Goal: Information Seeking & Learning: Learn about a topic

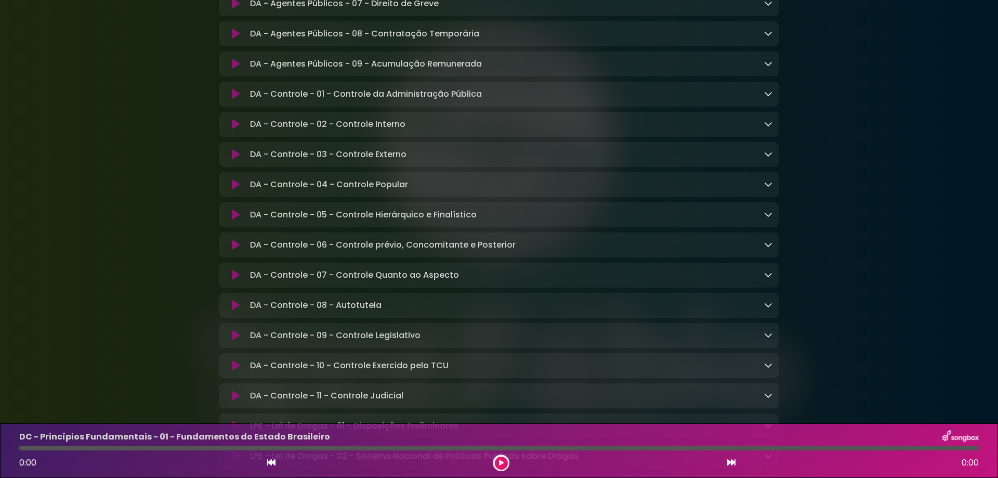
scroll to position [2218, 0]
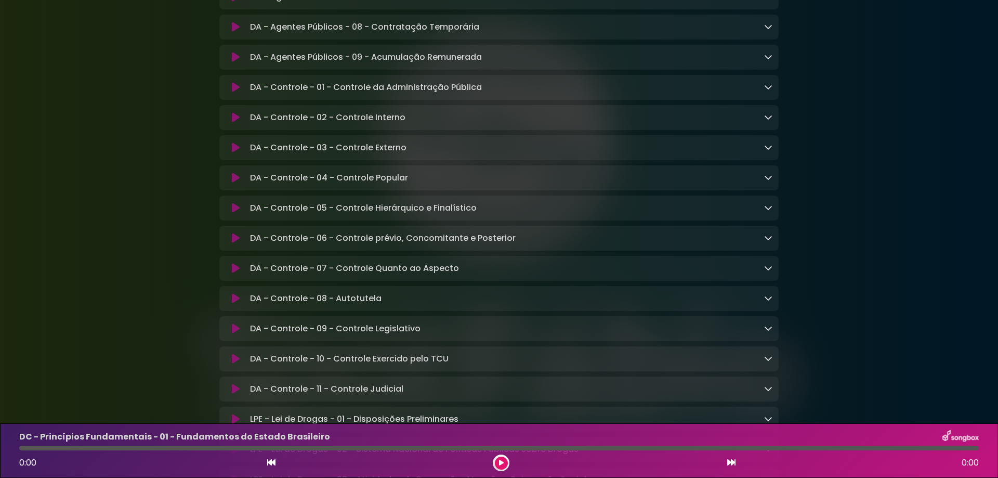
click at [766, 151] on icon at bounding box center [768, 147] width 8 height 8
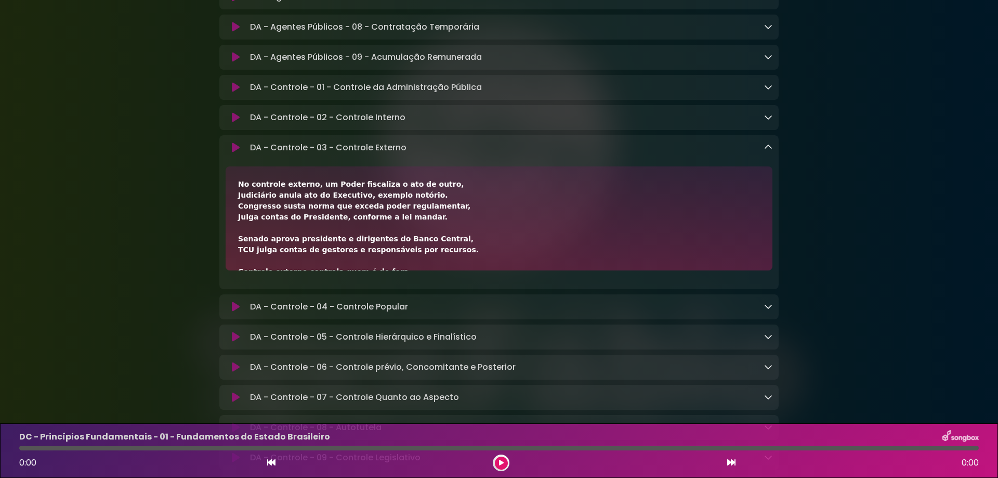
click at [766, 151] on icon at bounding box center [768, 147] width 8 height 8
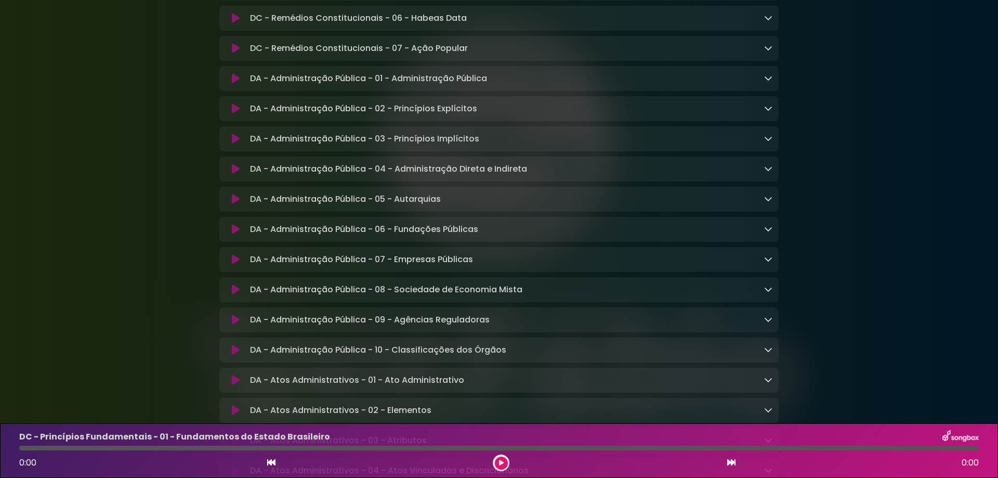
scroll to position [1178, 0]
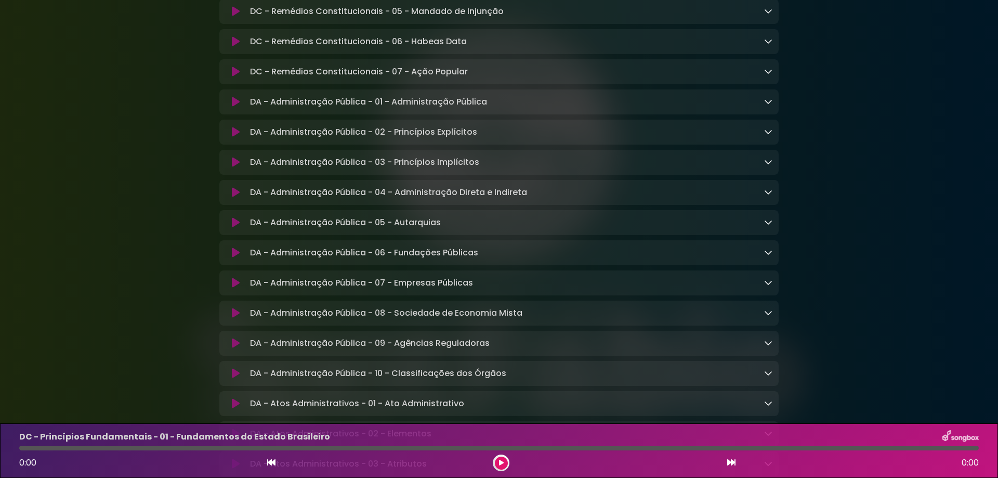
click at [769, 108] on div "DA - Administração Pública - 01 - Administração Pública Loading Track..." at bounding box center [509, 102] width 527 height 12
click at [770, 106] on icon at bounding box center [768, 101] width 8 height 8
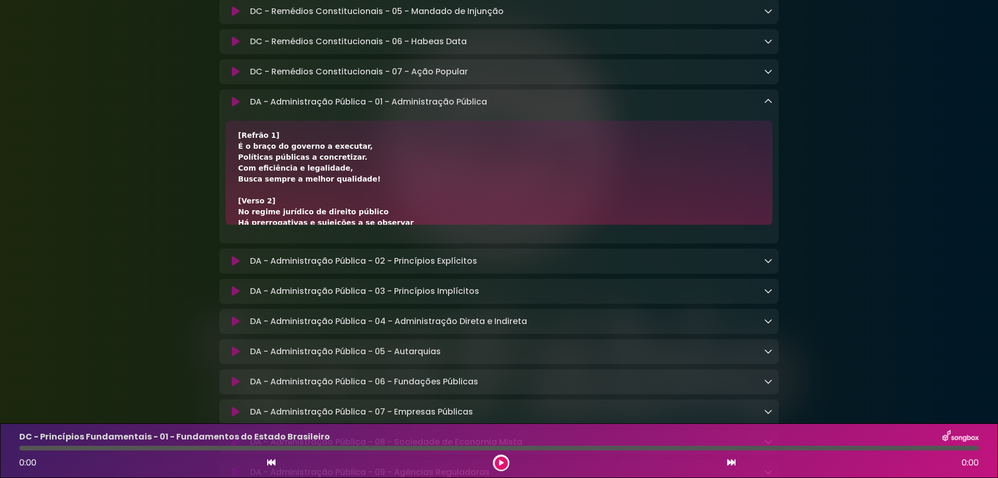
scroll to position [69, 0]
click at [772, 106] on icon at bounding box center [768, 101] width 8 height 8
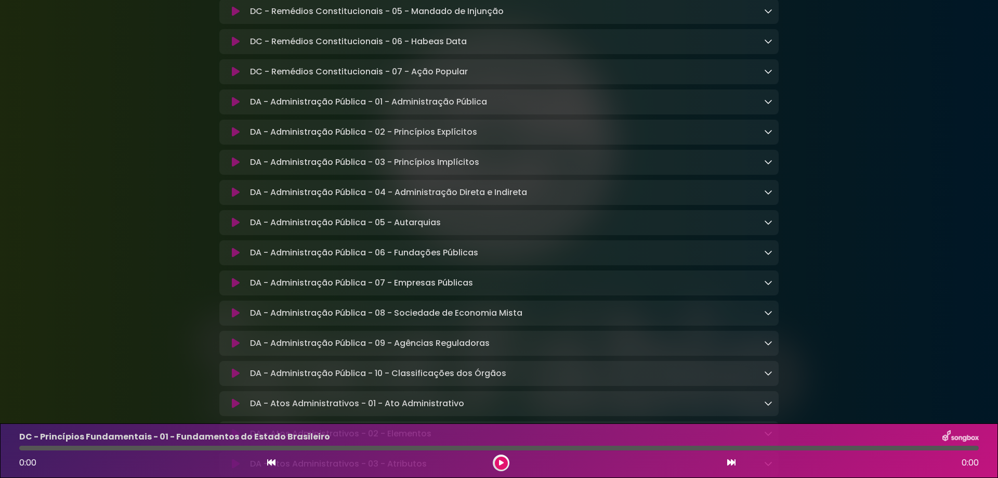
click at [767, 136] on icon at bounding box center [768, 131] width 8 height 8
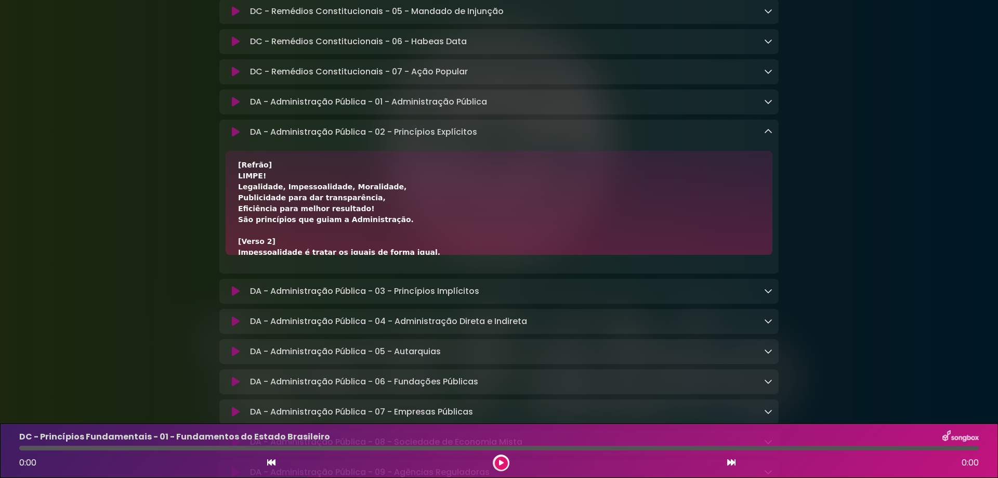
click at [768, 136] on icon at bounding box center [768, 131] width 8 height 8
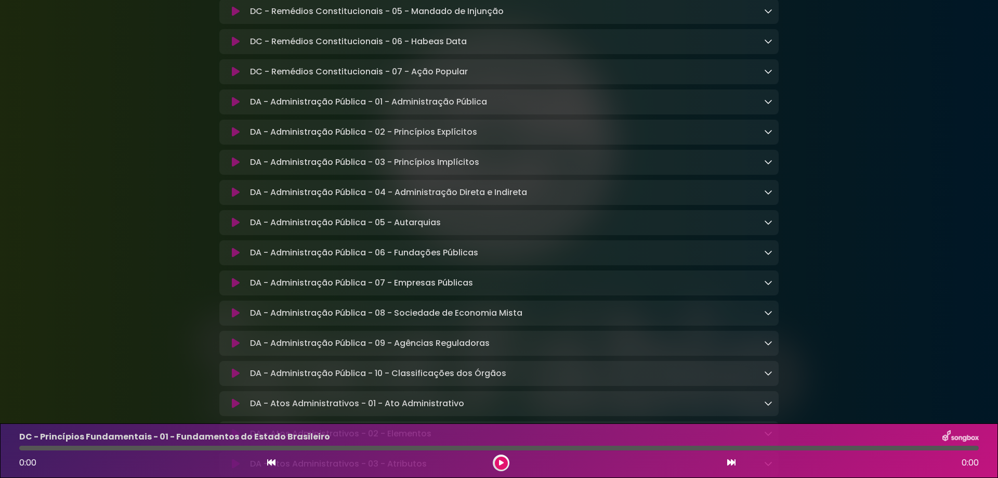
click at [768, 168] on link at bounding box center [768, 162] width 8 height 12
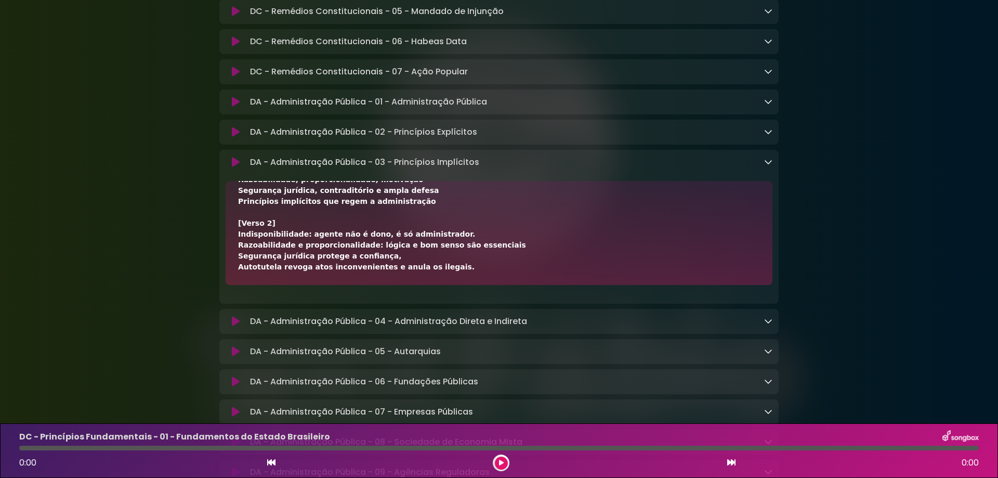
scroll to position [139, 0]
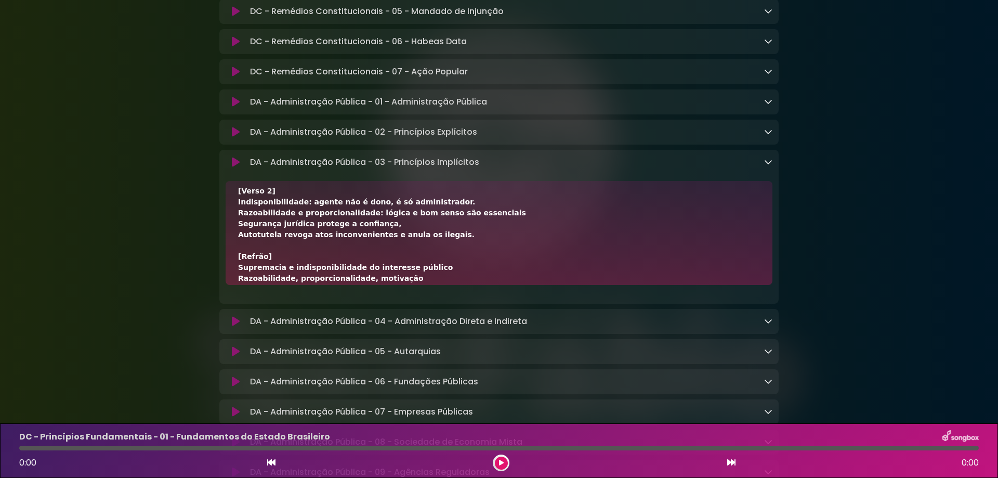
click at [768, 166] on icon at bounding box center [768, 161] width 8 height 8
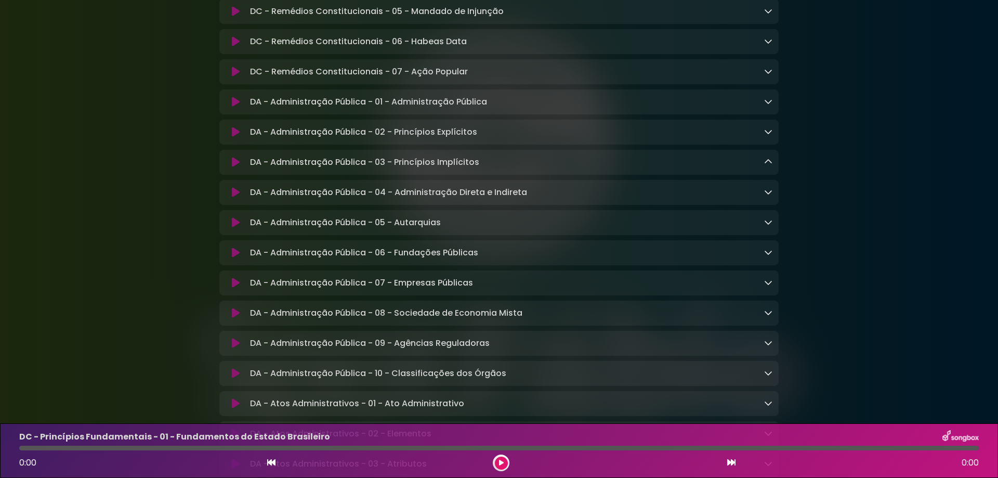
click at [768, 196] on icon at bounding box center [768, 192] width 8 height 8
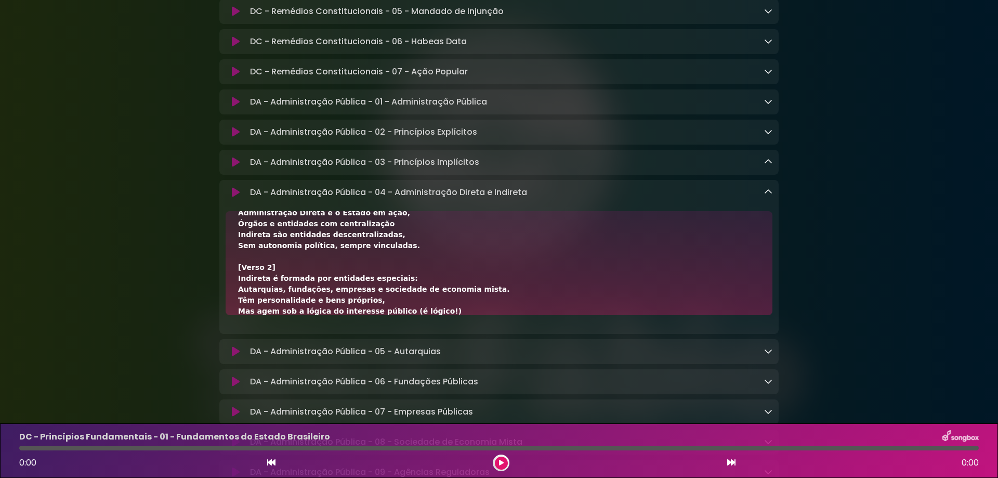
scroll to position [69, 0]
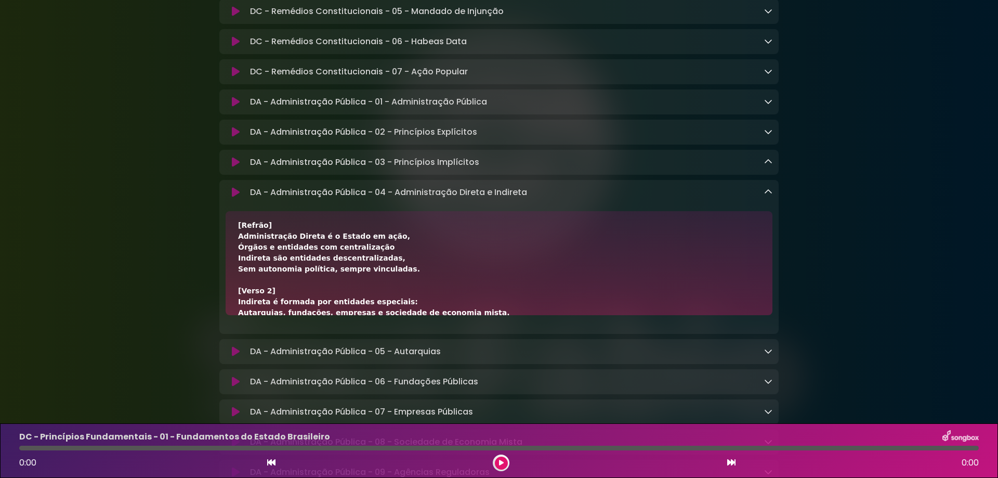
click at [771, 198] on link at bounding box center [768, 192] width 8 height 12
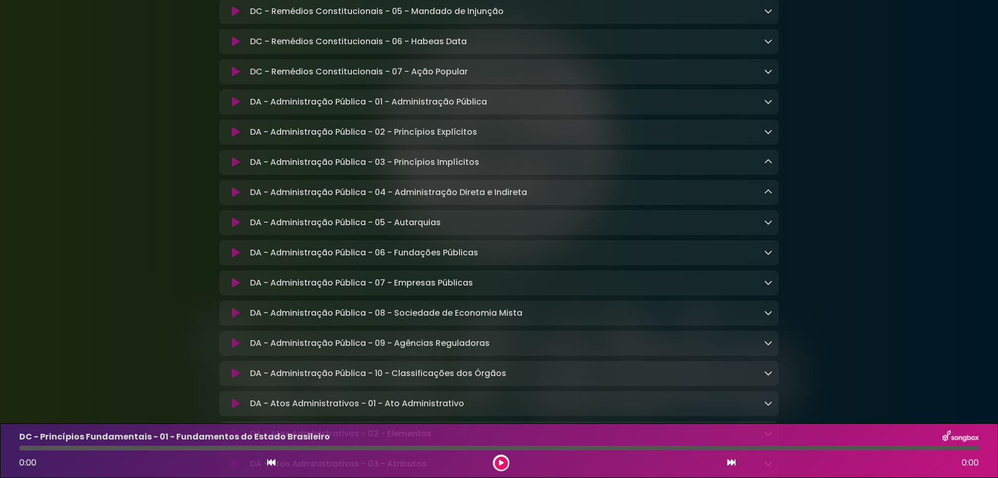
scroll to position [1247, 0]
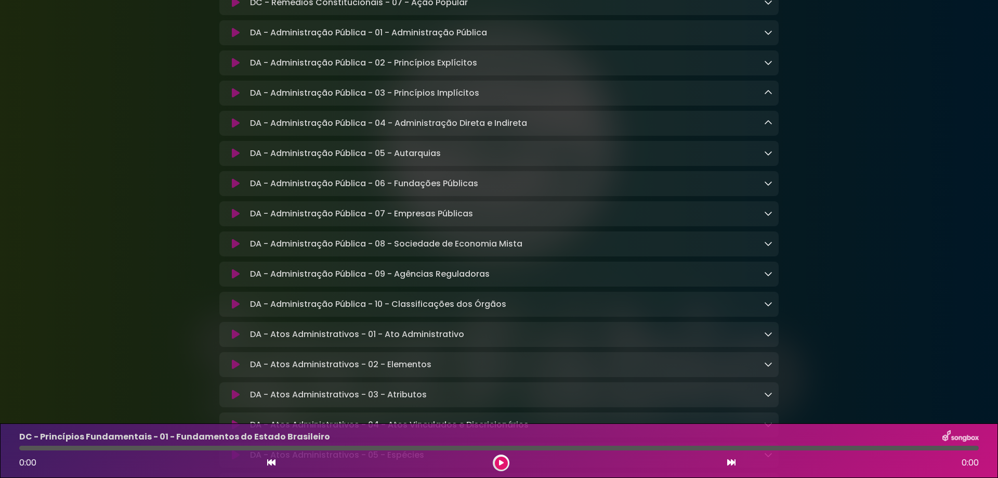
click at [771, 157] on icon at bounding box center [768, 153] width 8 height 8
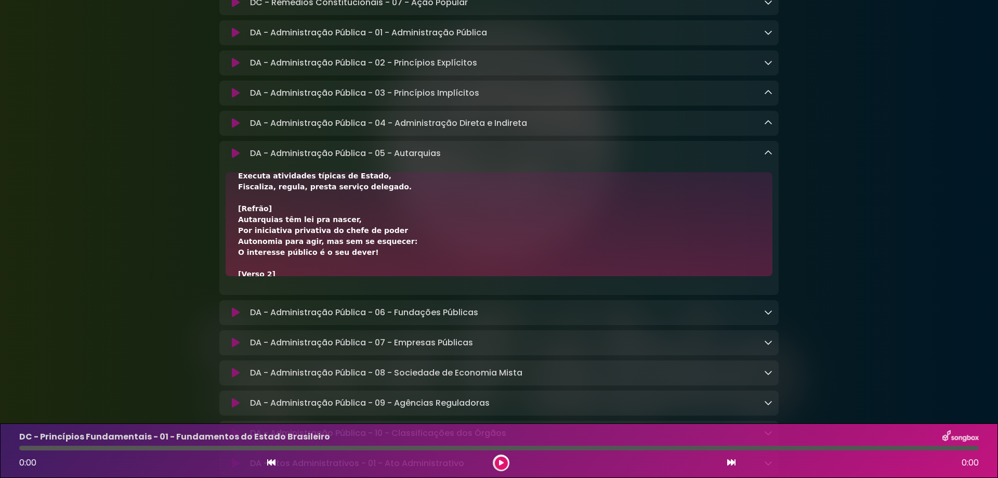
scroll to position [69, 0]
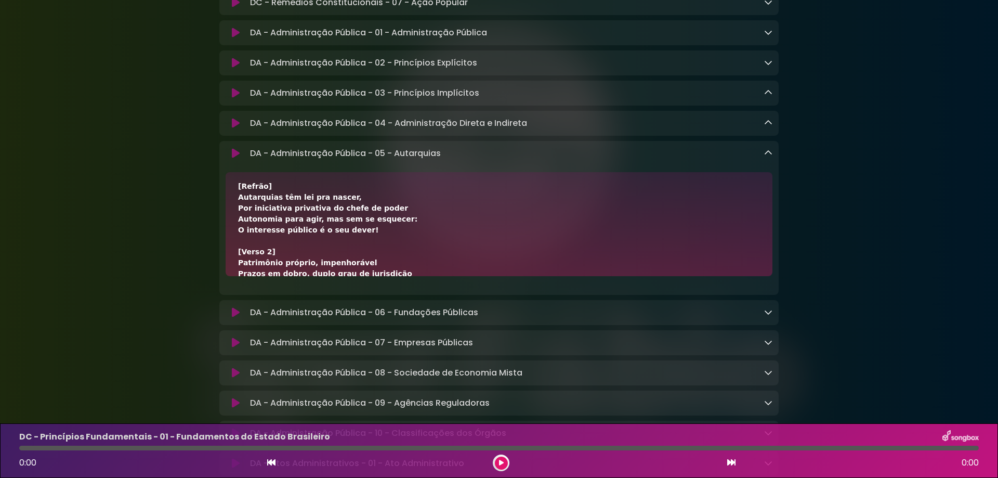
click at [770, 157] on icon at bounding box center [768, 153] width 8 height 8
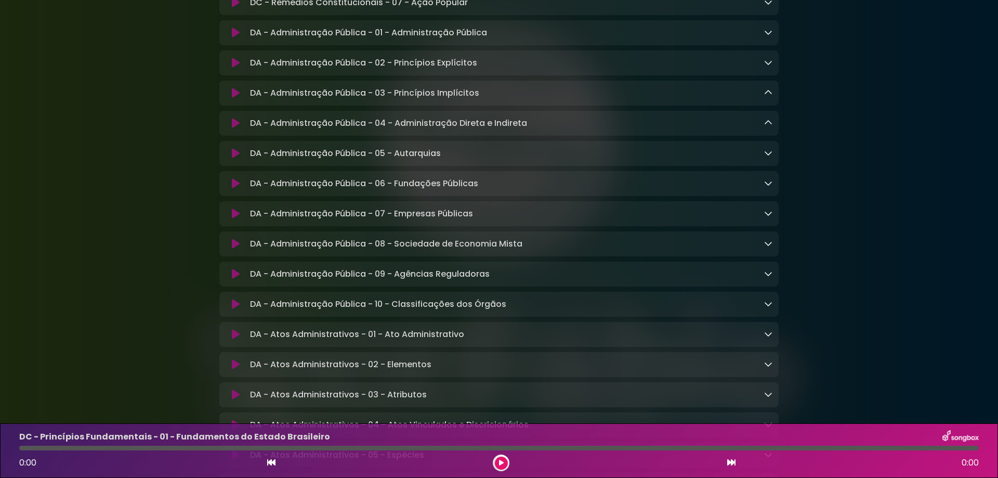
click at [767, 187] on icon at bounding box center [768, 183] width 8 height 8
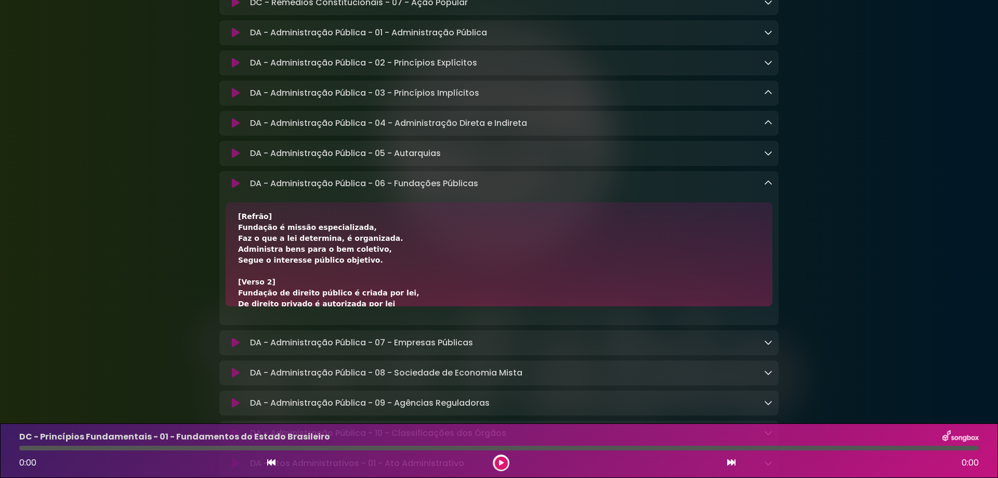
scroll to position [139, 0]
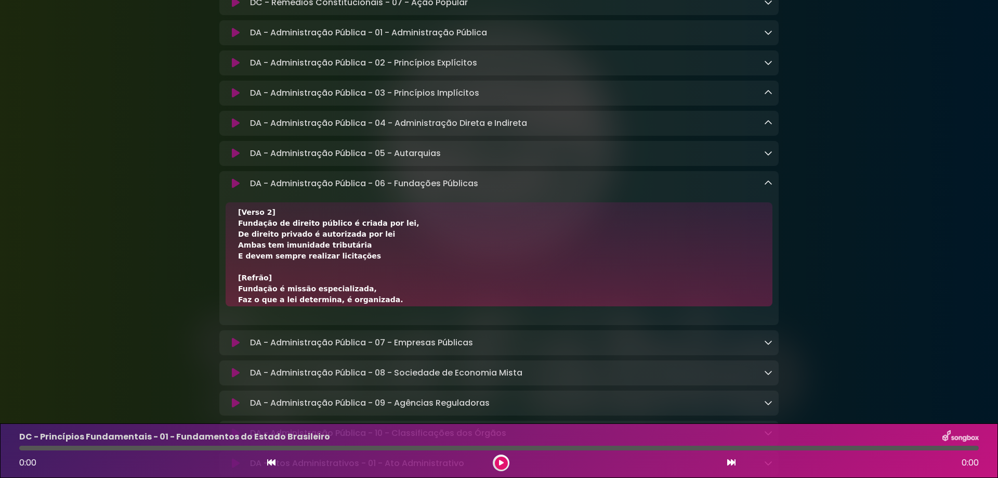
click at [764, 190] on div "DA - Administração Pública - 06 - Fundações Públicas Loading Track..." at bounding box center [509, 183] width 527 height 12
click at [766, 187] on icon at bounding box center [768, 183] width 8 height 8
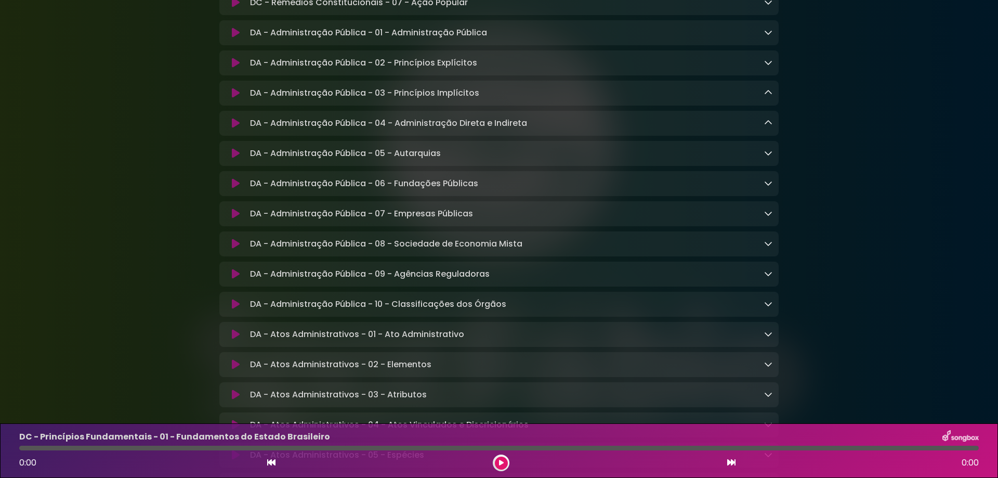
click at [768, 217] on icon at bounding box center [768, 213] width 8 height 8
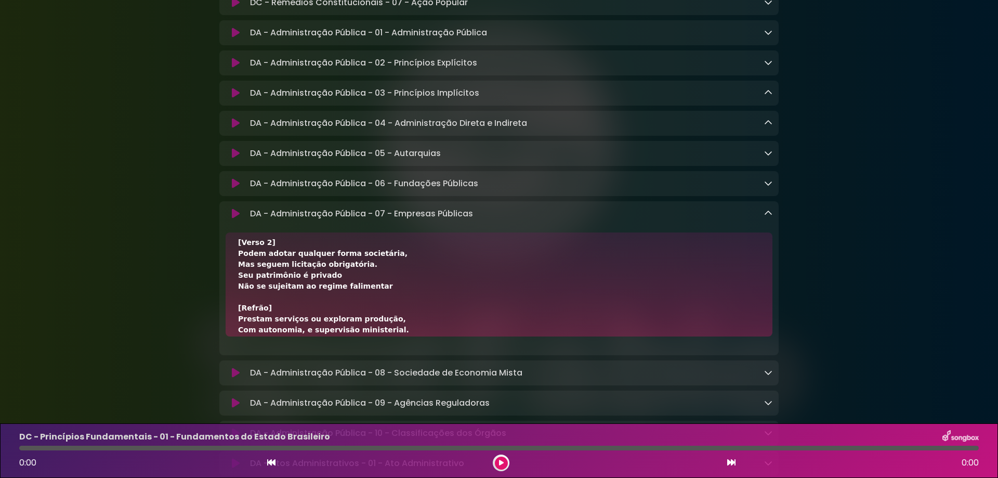
click at [771, 217] on icon at bounding box center [768, 213] width 8 height 8
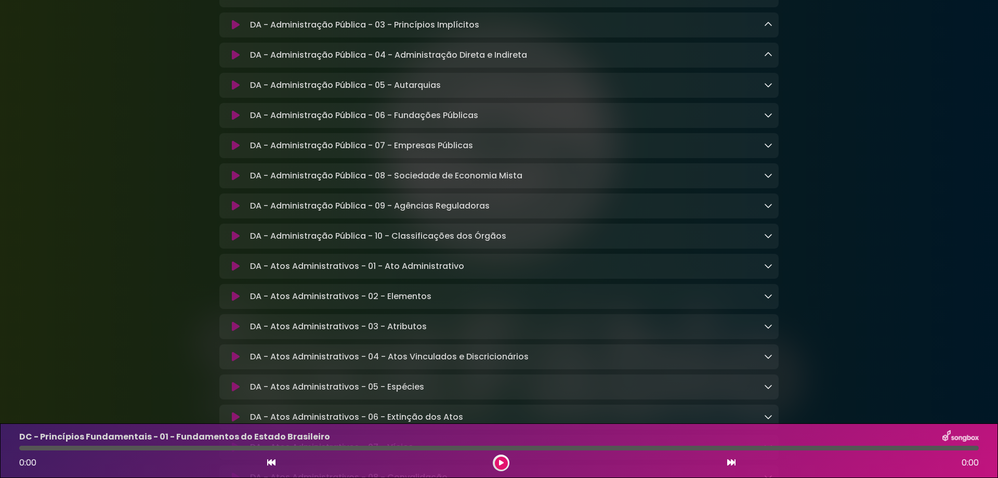
scroll to position [1386, 0]
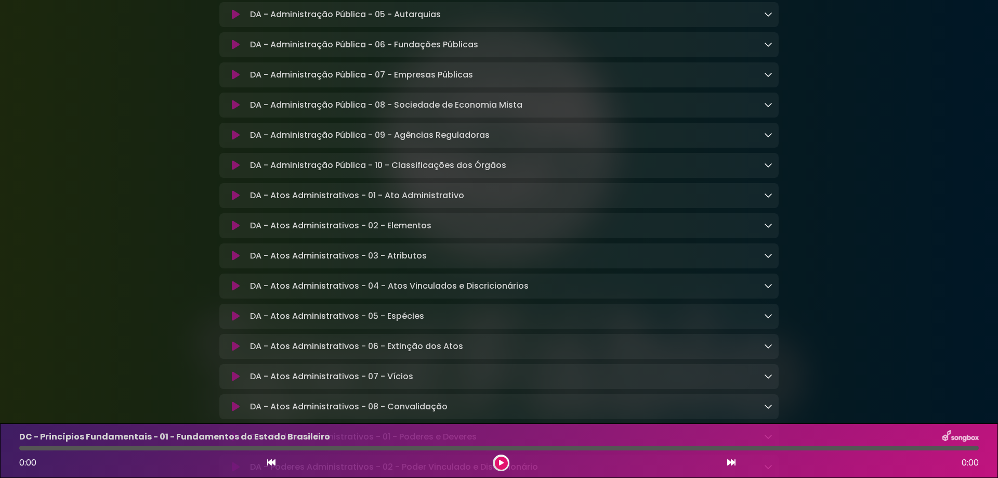
click at [770, 109] on icon at bounding box center [768, 104] width 8 height 8
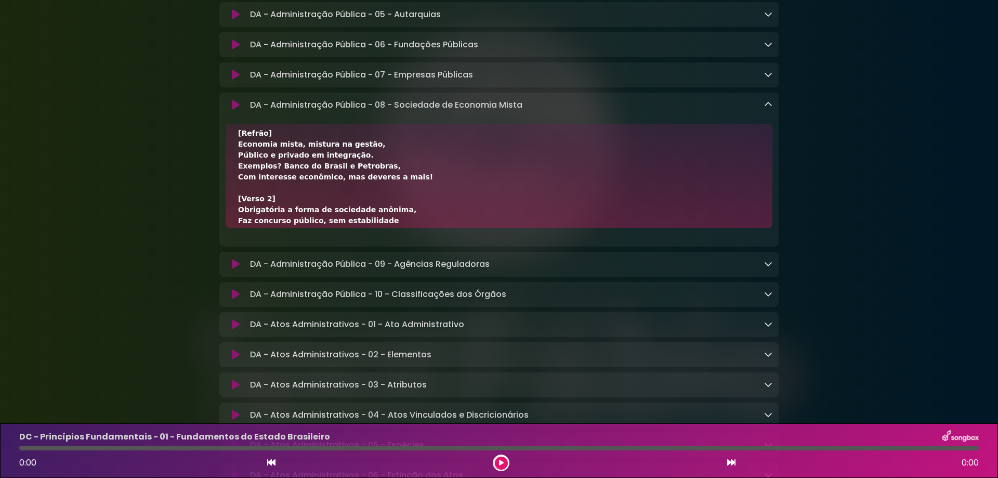
scroll to position [139, 0]
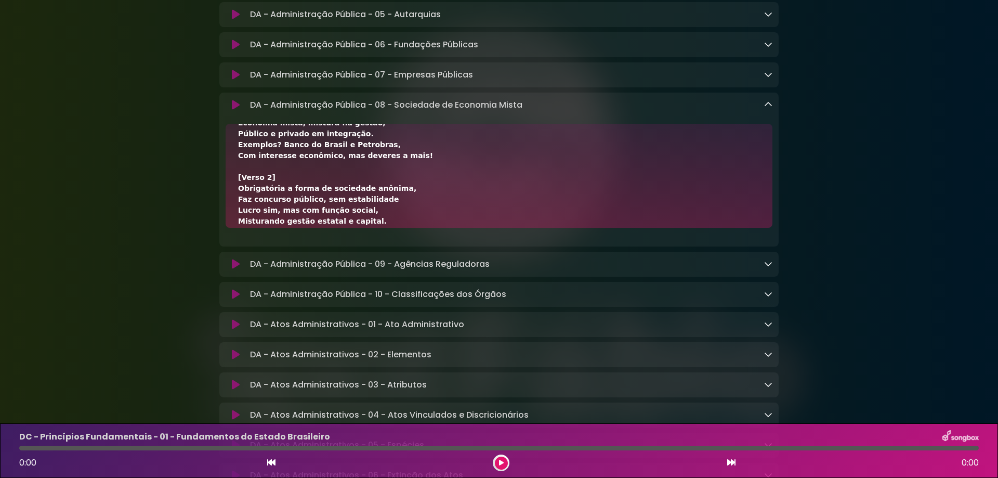
click at [768, 109] on icon at bounding box center [768, 104] width 8 height 8
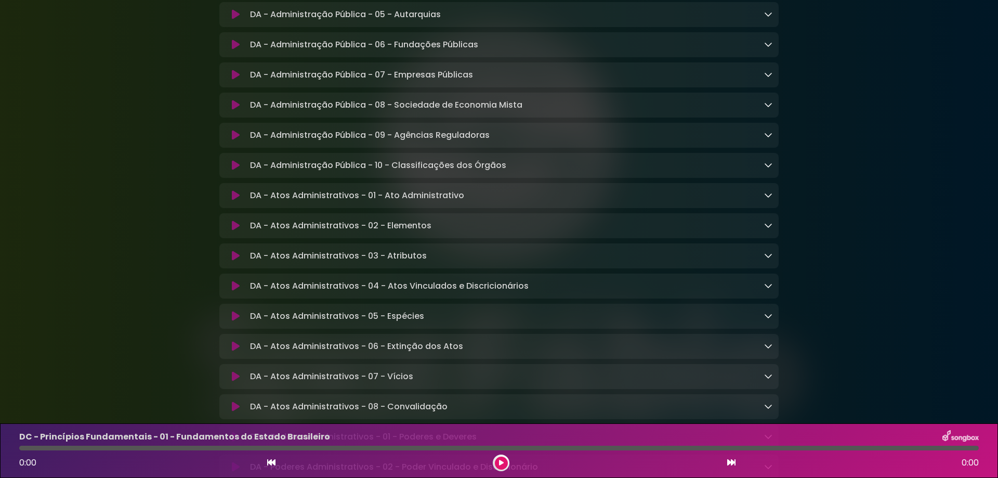
click at [765, 139] on icon at bounding box center [768, 134] width 8 height 8
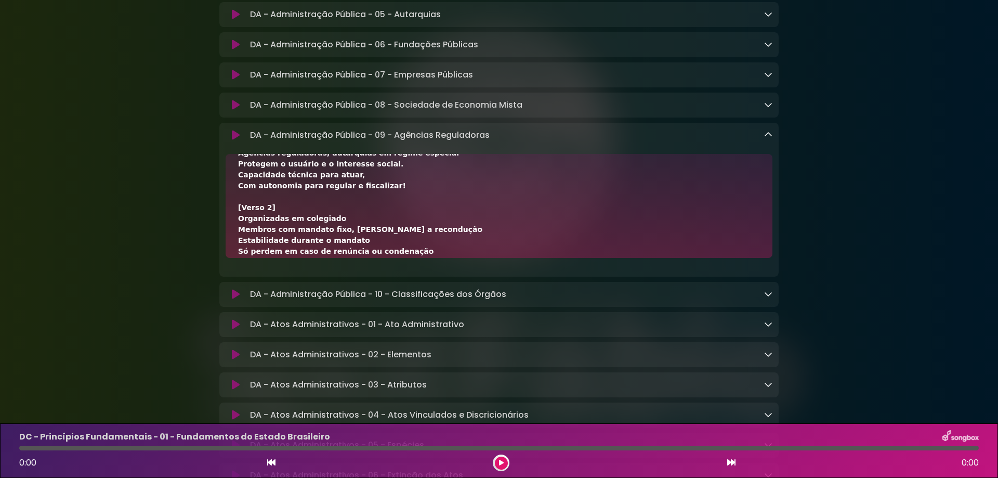
click at [764, 139] on icon at bounding box center [768, 134] width 8 height 8
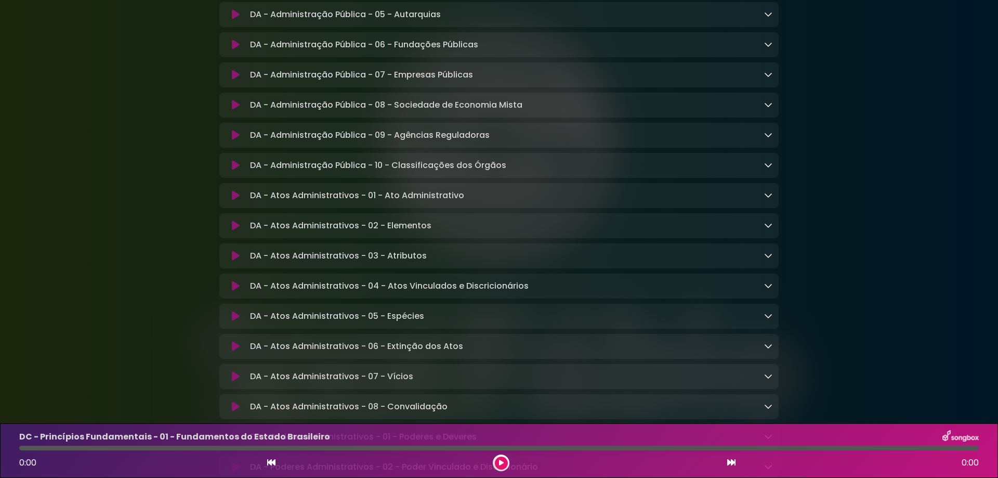
click at [766, 169] on icon at bounding box center [768, 165] width 8 height 8
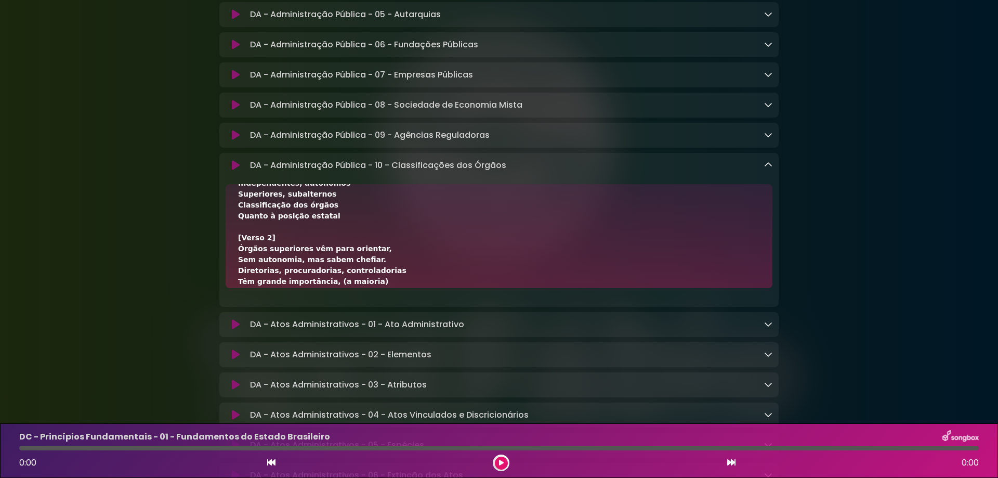
click at [770, 169] on icon at bounding box center [768, 165] width 8 height 8
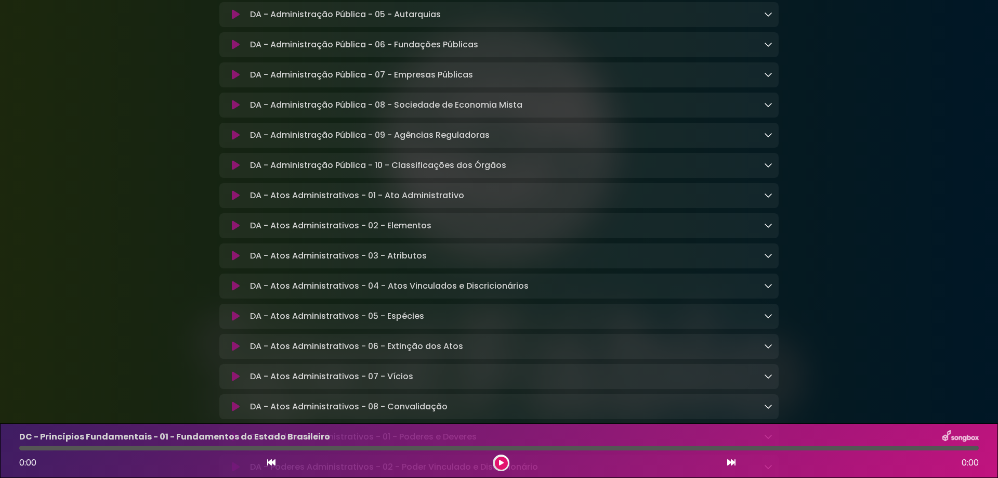
click at [767, 199] on icon at bounding box center [768, 195] width 8 height 8
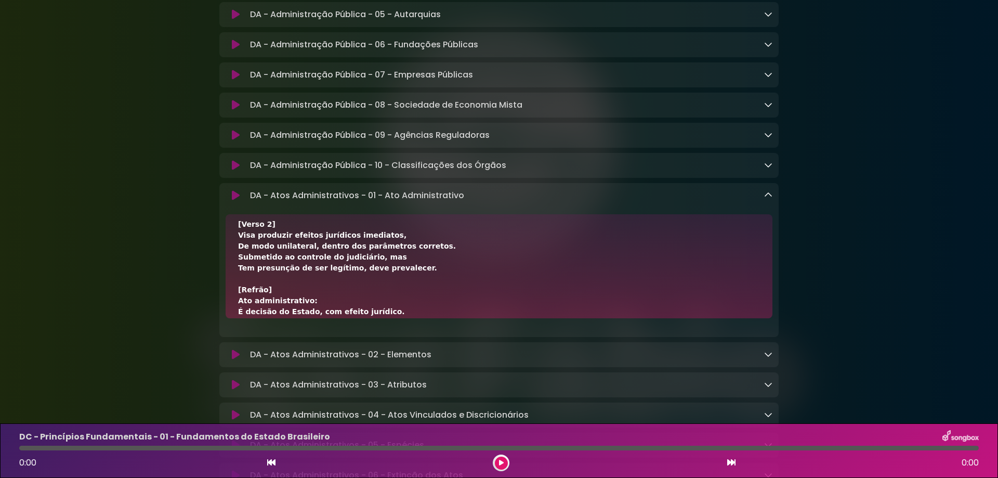
click at [761, 202] on div "DA - Atos Administrativos - 01 - Ato Administrativo Loading Track..." at bounding box center [509, 195] width 527 height 12
click at [769, 199] on icon at bounding box center [768, 195] width 8 height 8
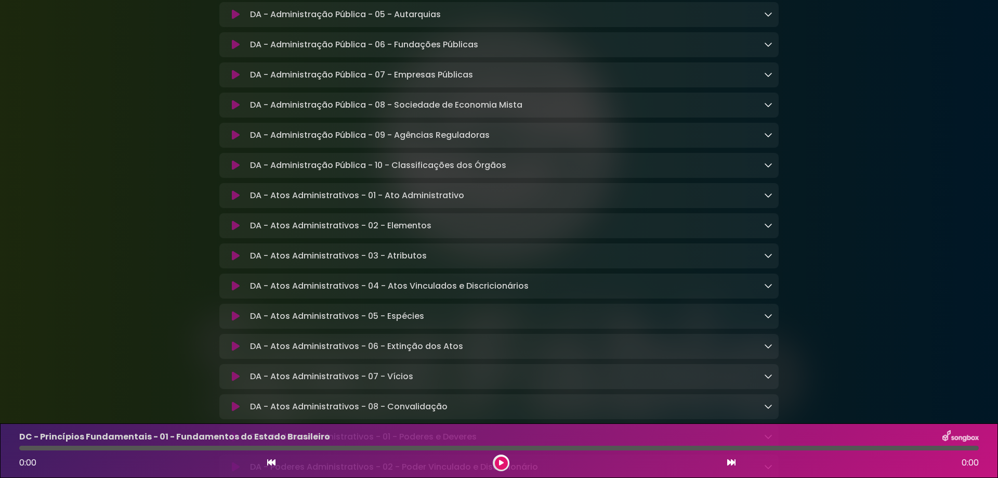
scroll to position [1524, 0]
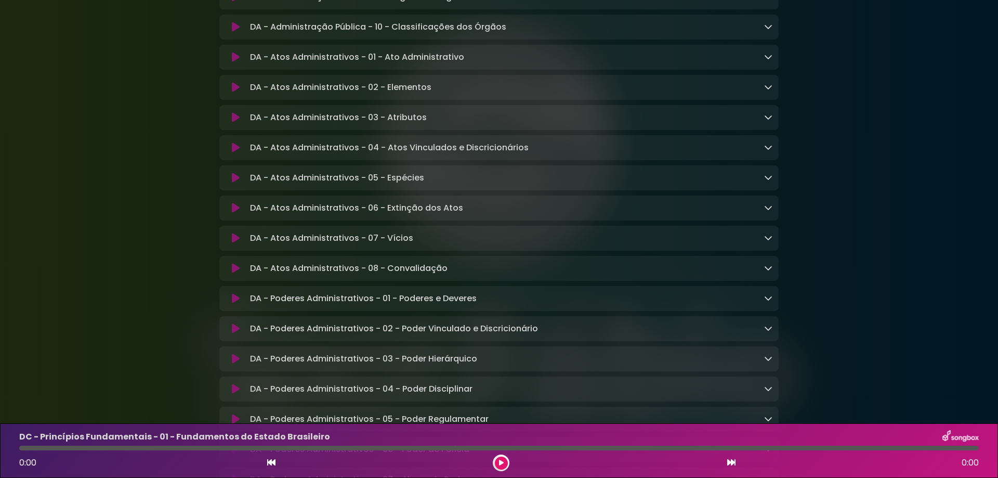
click at [765, 100] on div "DA - Atos Administrativos - 02 - Elementos Loading Track... Name Email" at bounding box center [498, 87] width 559 height 25
click at [767, 93] on link at bounding box center [768, 87] width 8 height 12
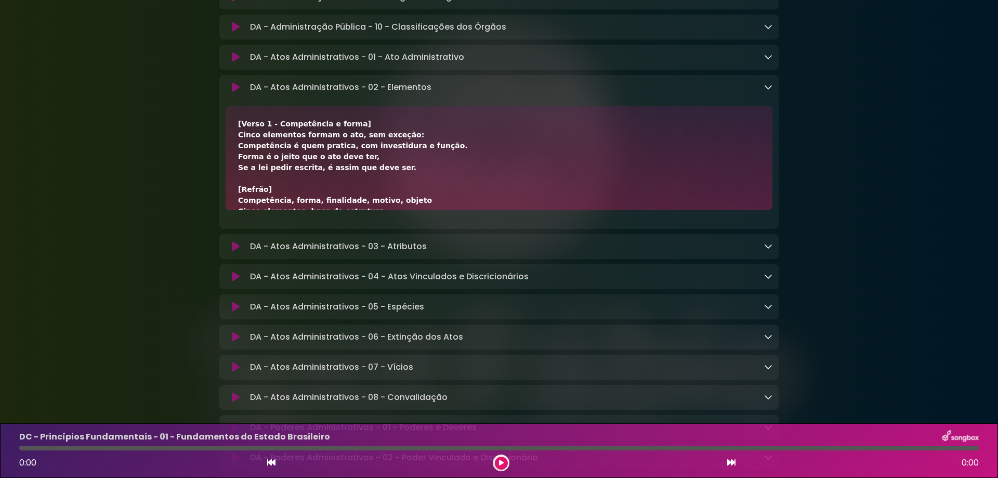
scroll to position [69, 0]
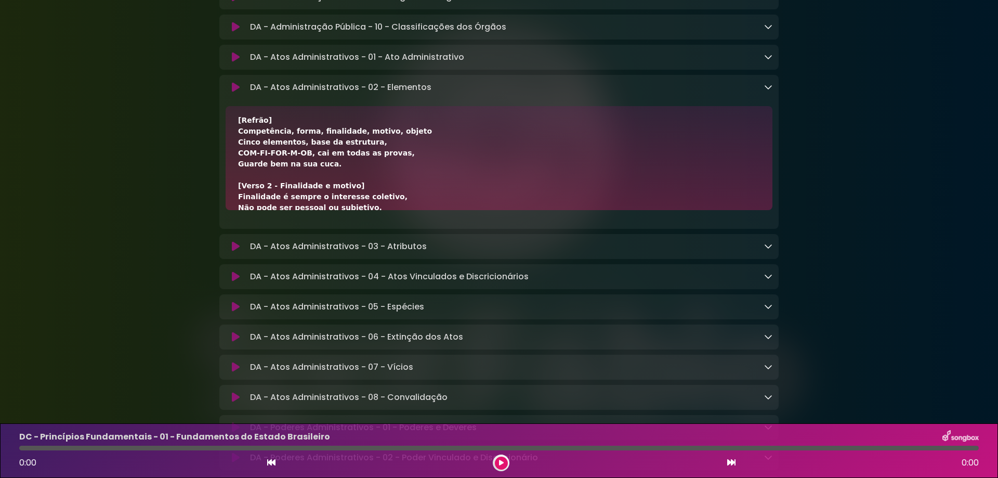
click at [766, 91] on icon at bounding box center [768, 87] width 8 height 8
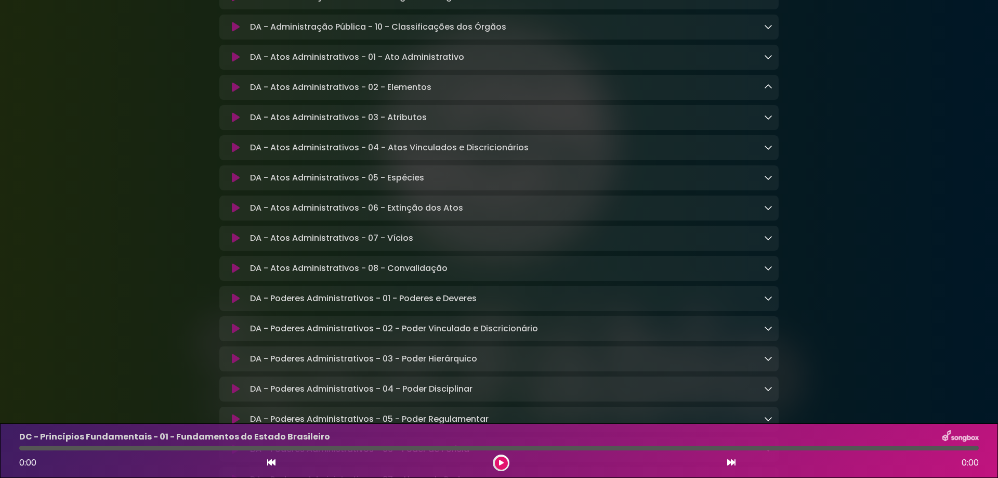
click at [767, 121] on icon at bounding box center [768, 117] width 8 height 8
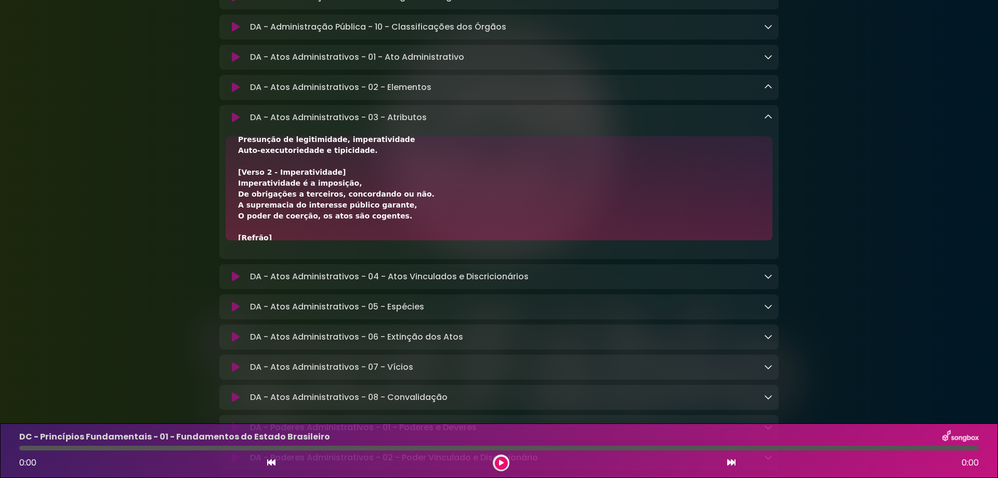
scroll to position [139, 0]
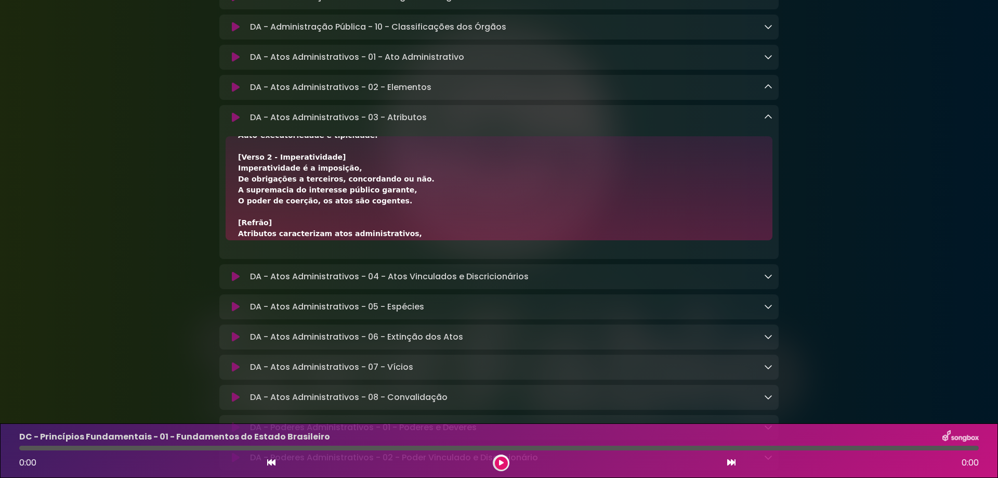
drag, startPoint x: 762, startPoint y: 141, endPoint x: 768, endPoint y: 140, distance: 6.3
click at [762, 124] on div "DA - Atos Administrativos - 03 - Atributos Loading Track..." at bounding box center [509, 117] width 527 height 12
click at [768, 121] on icon at bounding box center [768, 117] width 8 height 8
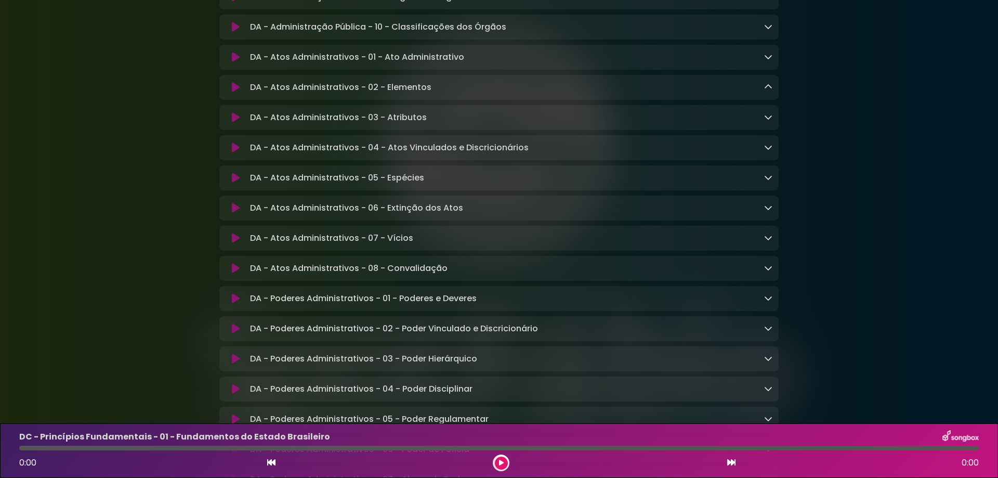
click at [766, 151] on icon at bounding box center [768, 147] width 8 height 8
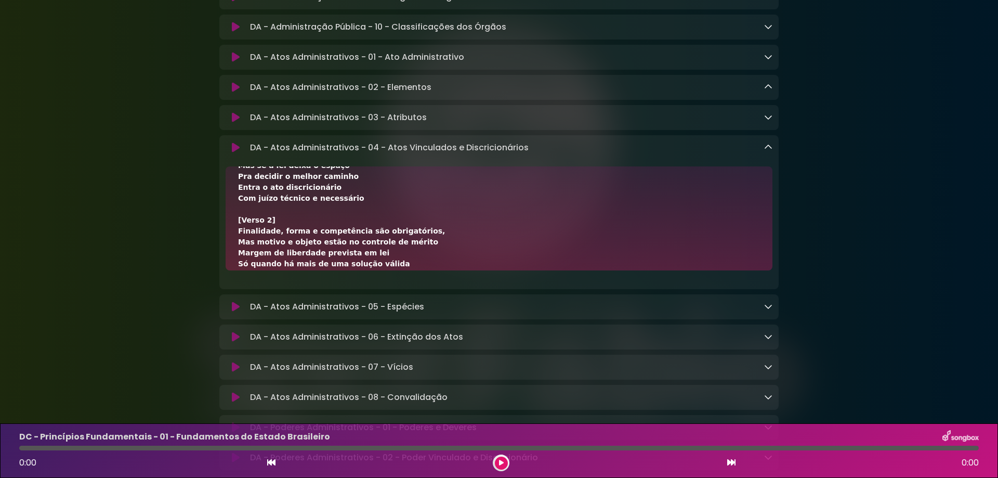
click at [769, 151] on icon at bounding box center [768, 147] width 8 height 8
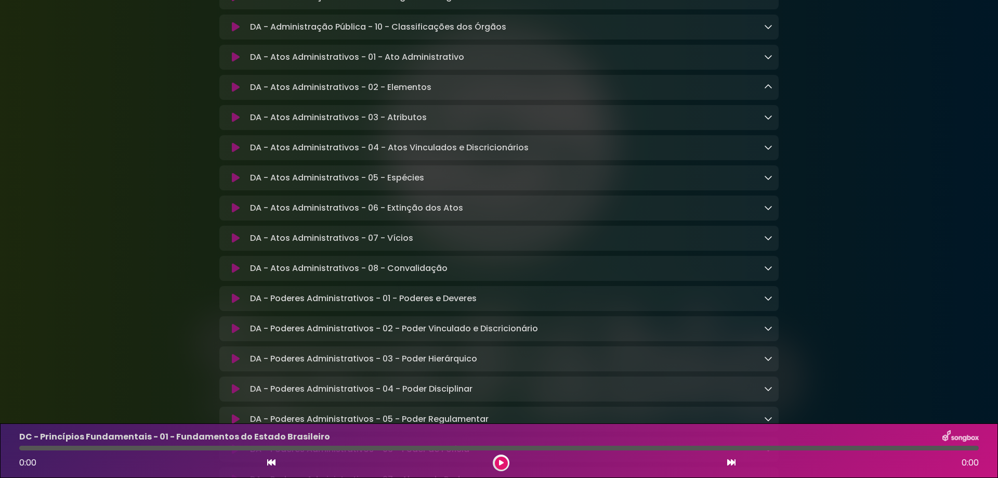
click at [768, 181] on icon at bounding box center [768, 177] width 8 height 8
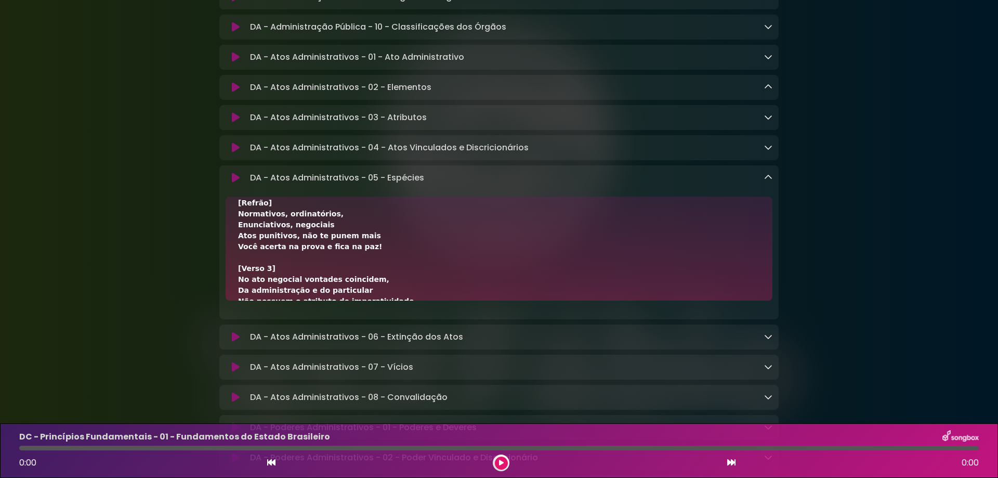
scroll to position [277, 0]
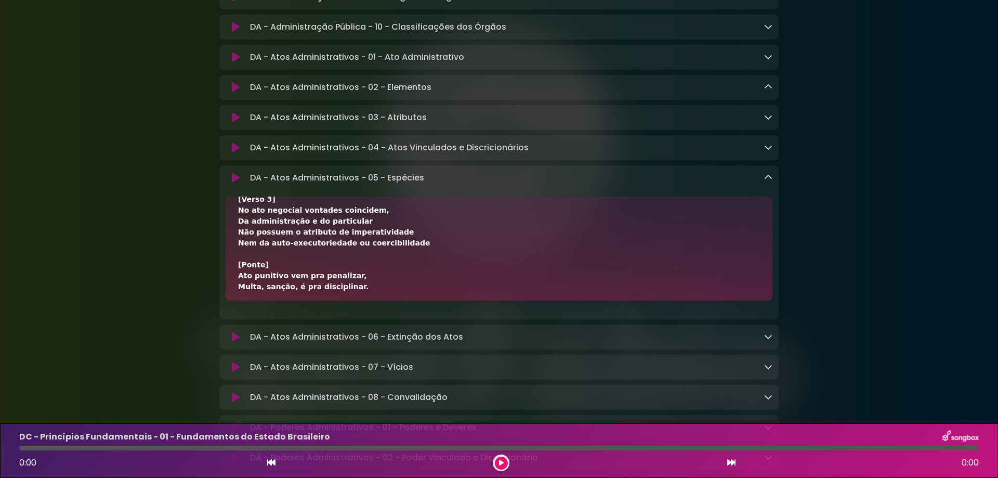
click at [764, 181] on icon at bounding box center [768, 177] width 8 height 8
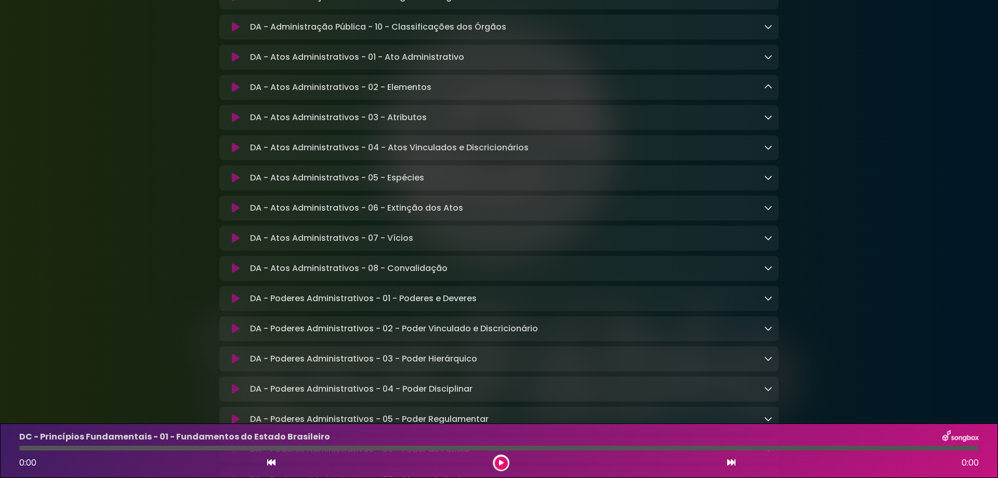
click at [768, 212] on icon at bounding box center [768, 207] width 8 height 8
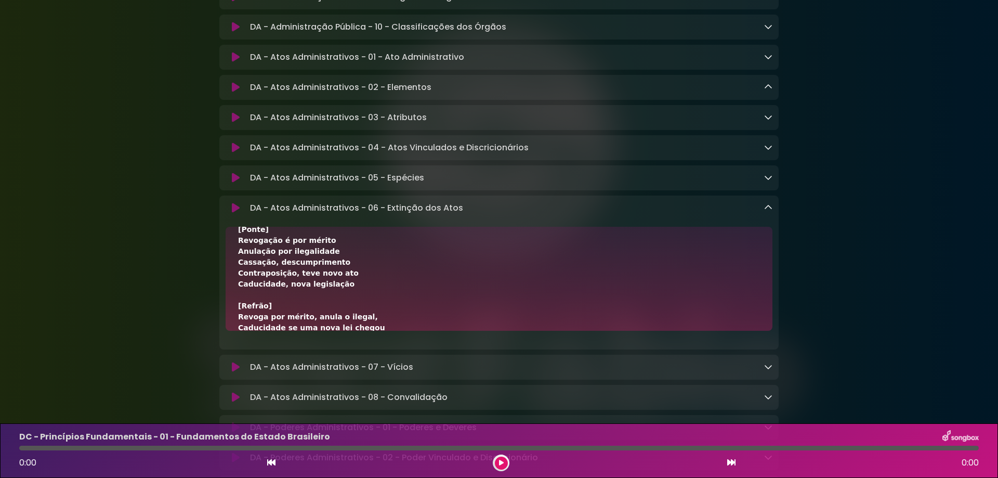
click at [770, 212] on icon at bounding box center [768, 207] width 8 height 8
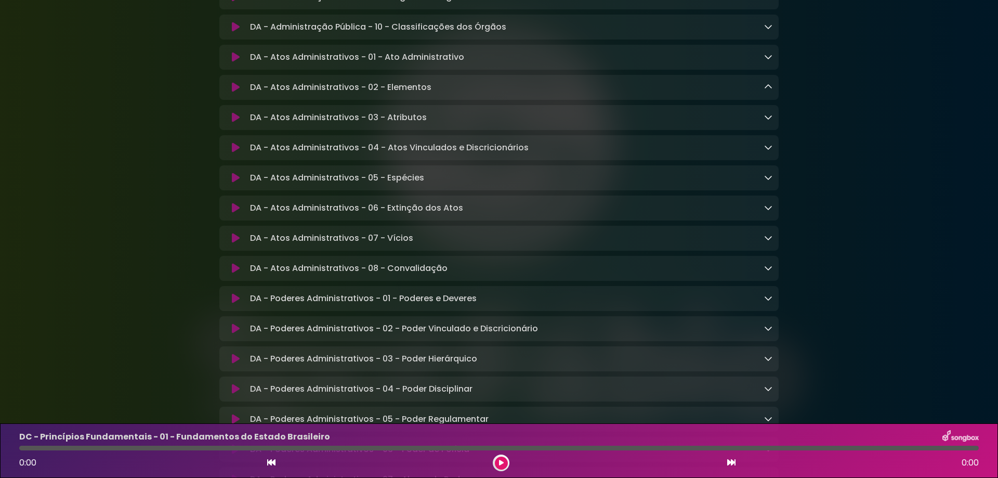
scroll to position [1594, 0]
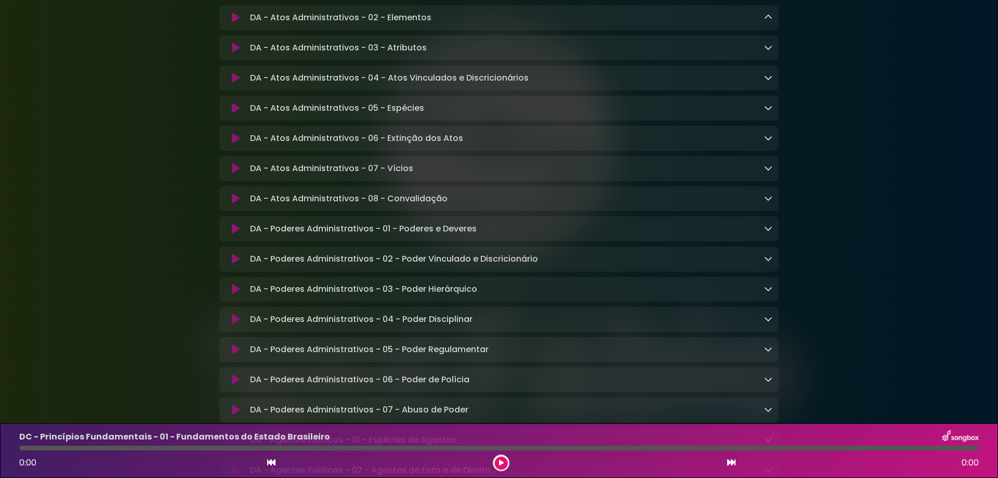
click at [766, 172] on icon at bounding box center [768, 168] width 8 height 8
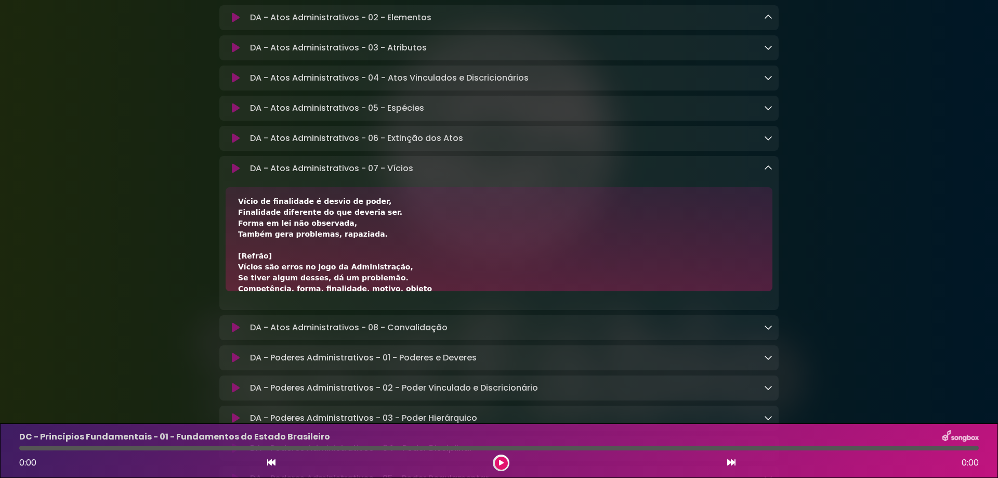
scroll to position [139, 0]
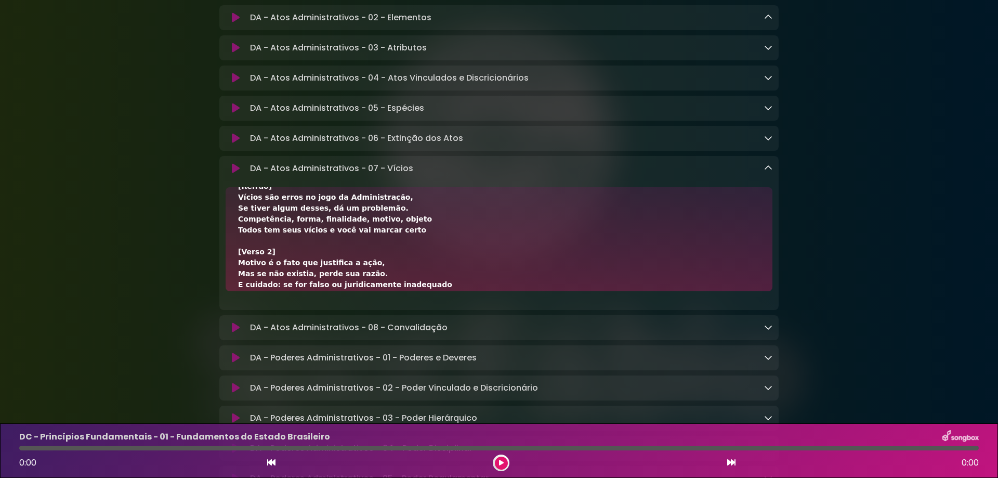
click at [775, 175] on div "DA - Atos Administrativos - 07 - Vícios Loading Track..." at bounding box center [498, 168] width 559 height 12
click at [772, 172] on icon at bounding box center [768, 168] width 8 height 8
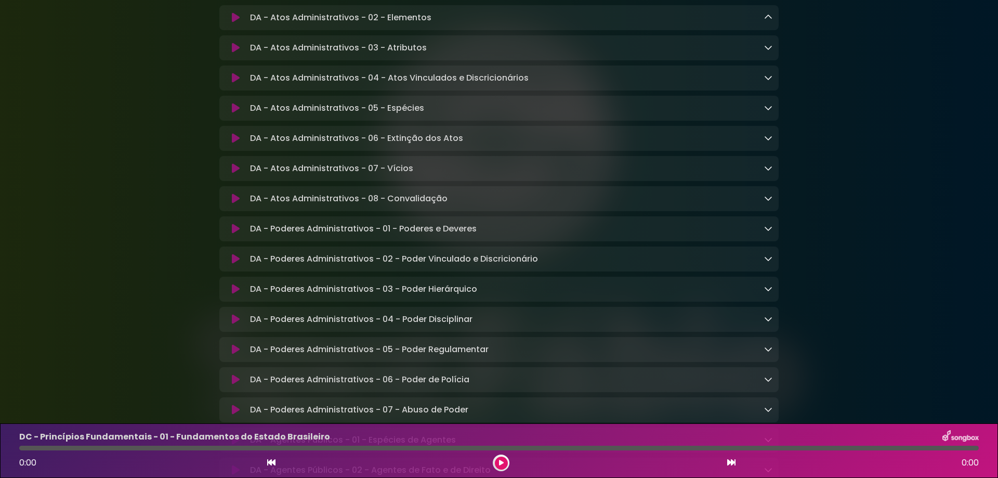
click at [768, 202] on icon at bounding box center [768, 198] width 8 height 8
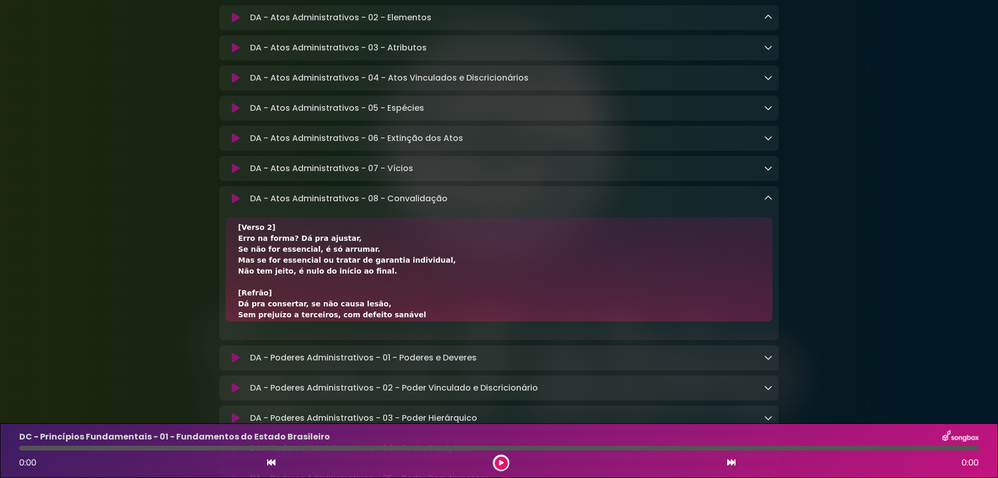
click at [763, 205] on div "DA - Atos Administrativos - 08 - Convalidação Loading Track..." at bounding box center [509, 198] width 527 height 12
click at [767, 202] on icon at bounding box center [768, 198] width 8 height 8
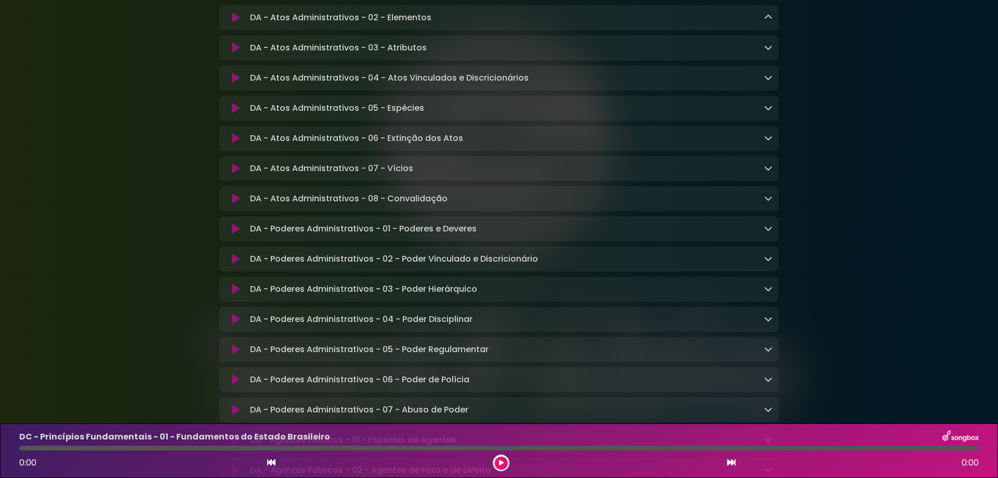
click at [767, 232] on icon at bounding box center [768, 228] width 8 height 8
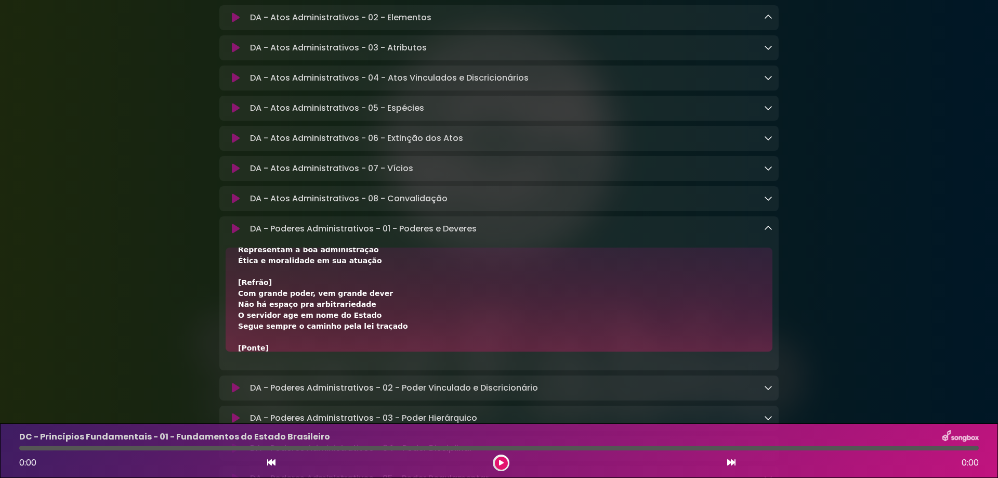
scroll to position [208, 0]
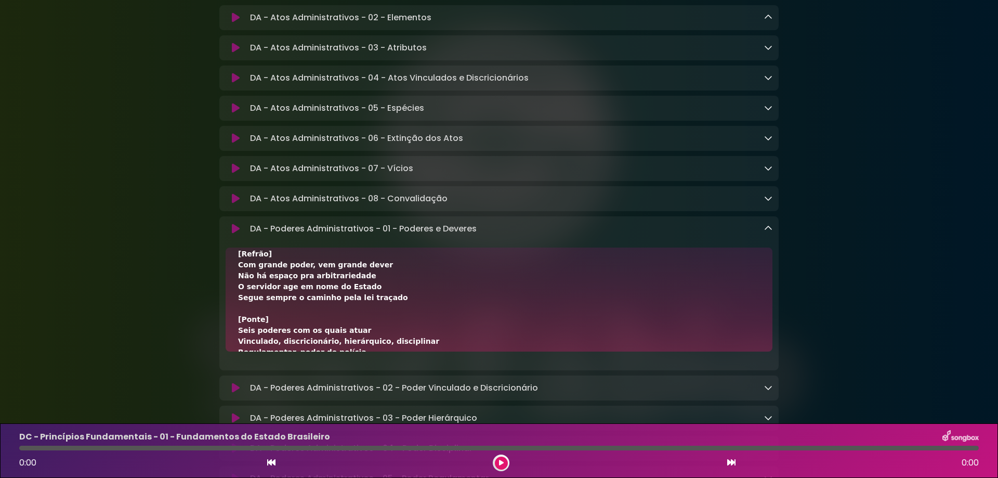
click at [772, 235] on div "DA - Poderes Administrativos - 01 - Poderes e Deveres Loading Track..." at bounding box center [498, 228] width 559 height 12
click at [768, 232] on icon at bounding box center [768, 228] width 8 height 8
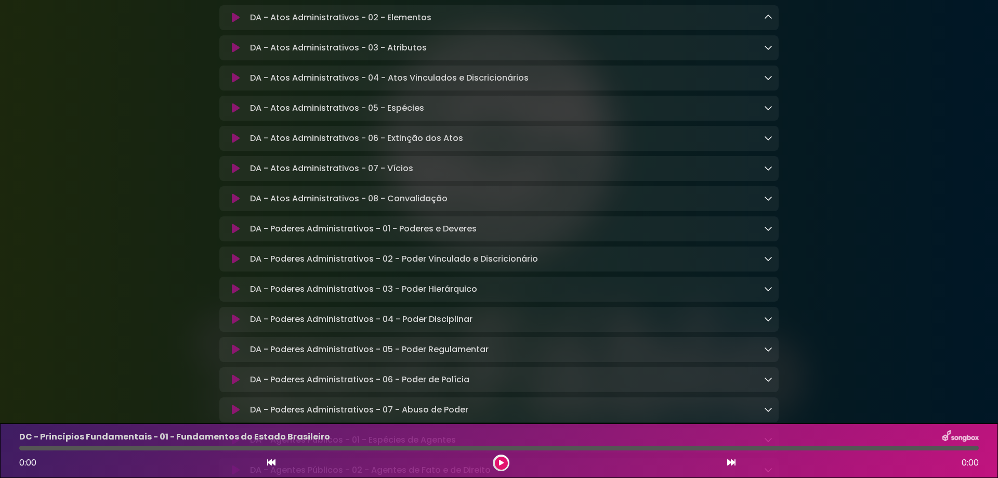
click at [768, 262] on icon at bounding box center [768, 258] width 8 height 8
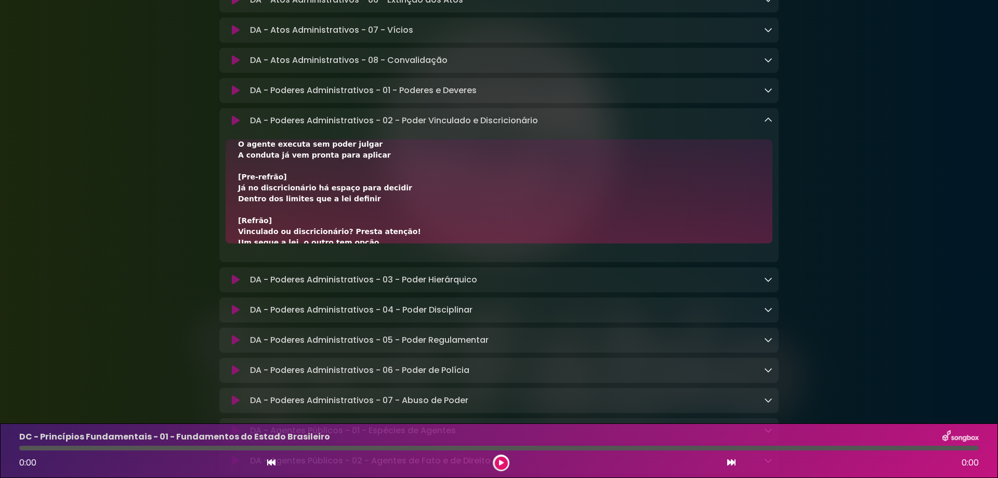
scroll to position [69, 0]
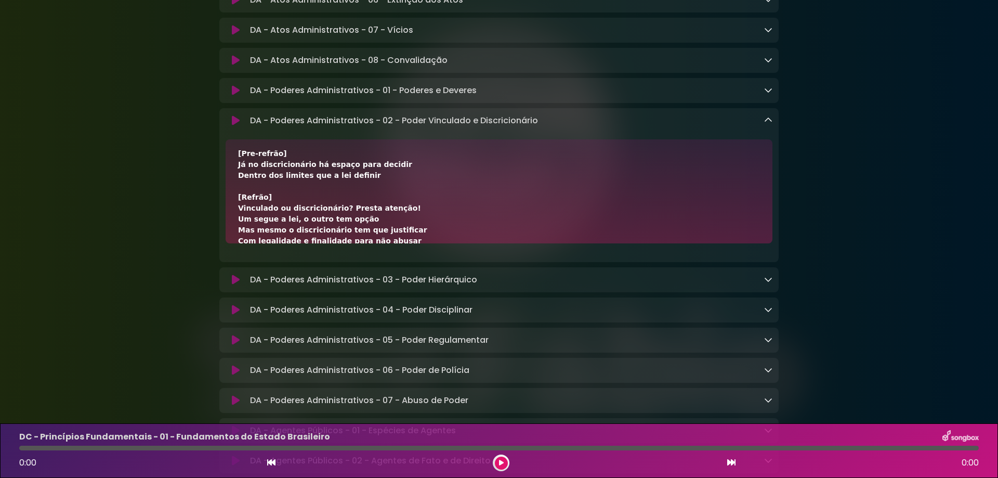
click at [769, 124] on icon at bounding box center [768, 120] width 8 height 8
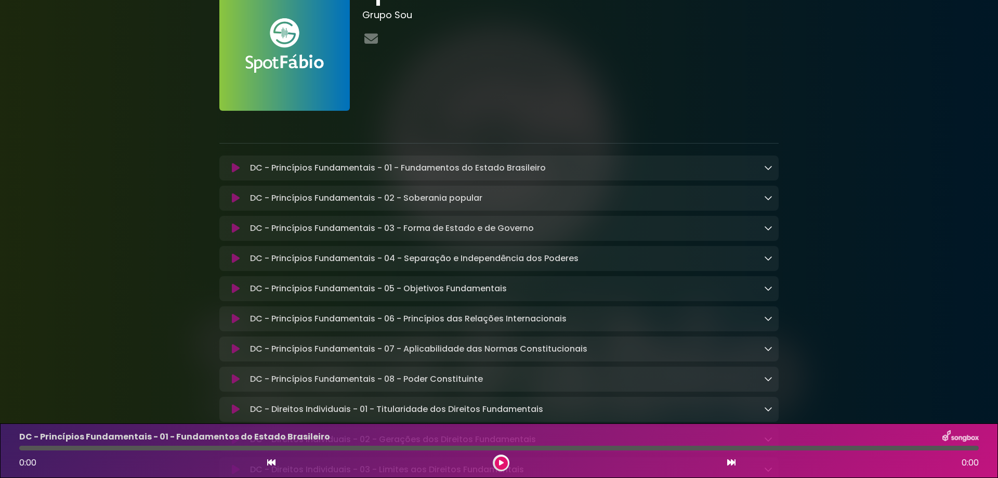
scroll to position [0, 0]
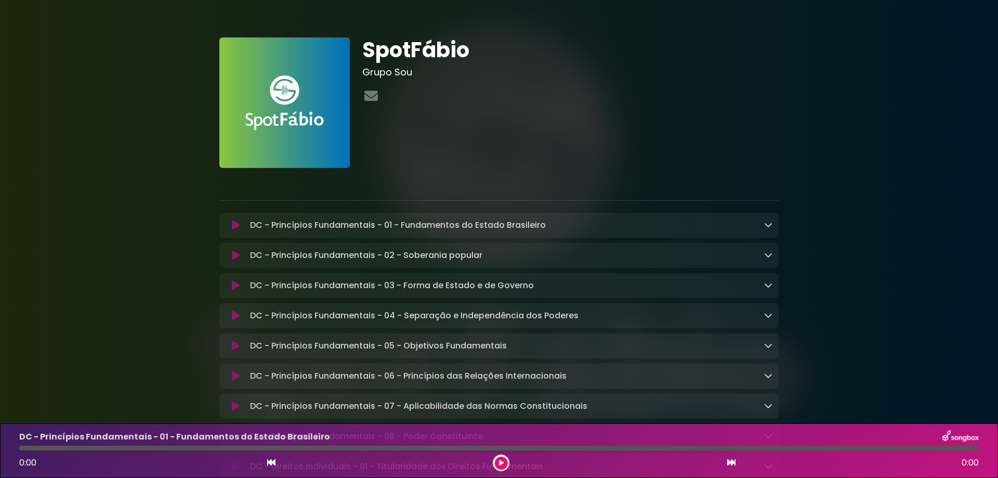
click at [536, 187] on p at bounding box center [498, 182] width 559 height 12
click at [241, 188] on p at bounding box center [498, 182] width 559 height 12
click at [238, 178] on p at bounding box center [498, 182] width 559 height 12
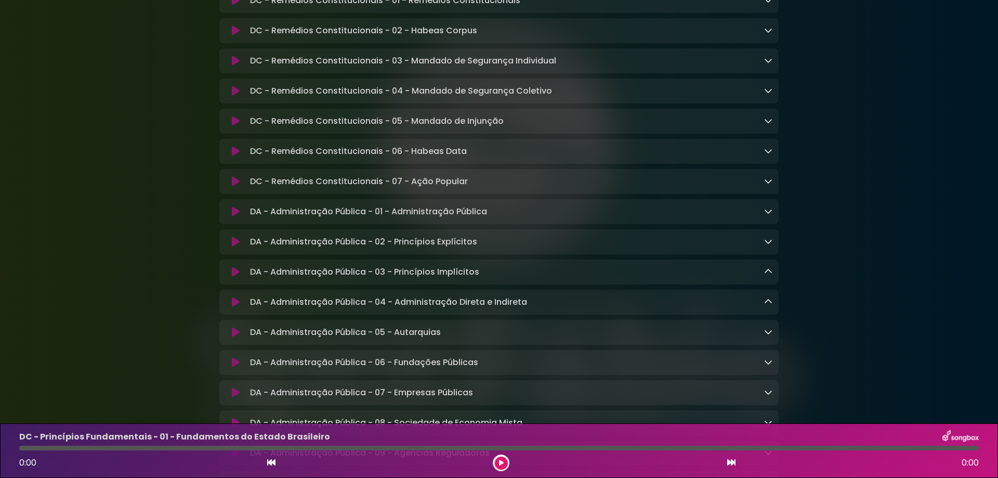
scroll to position [1178, 0]
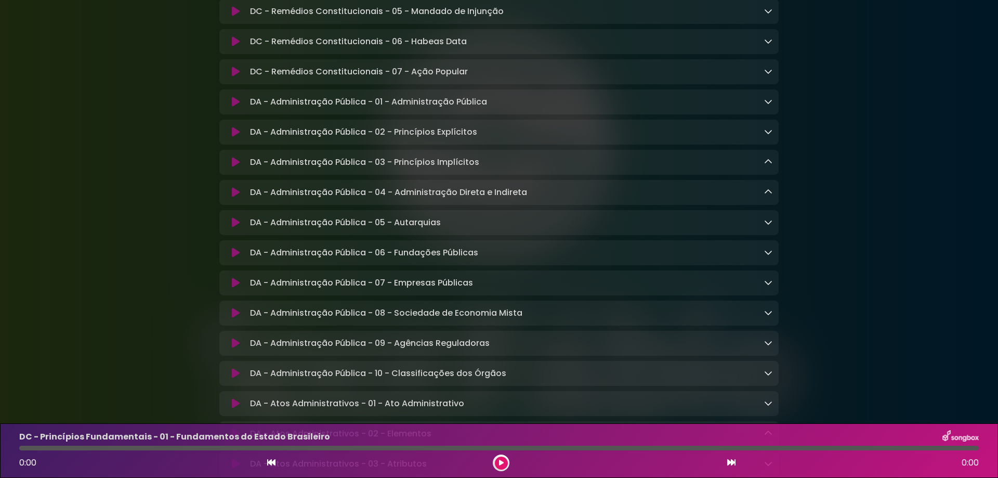
click at [525, 199] on p "DA - Administração Pública - 04 - Administração Direta e Indireta Loading Track…" at bounding box center [388, 192] width 277 height 12
click at [769, 196] on icon at bounding box center [768, 192] width 8 height 8
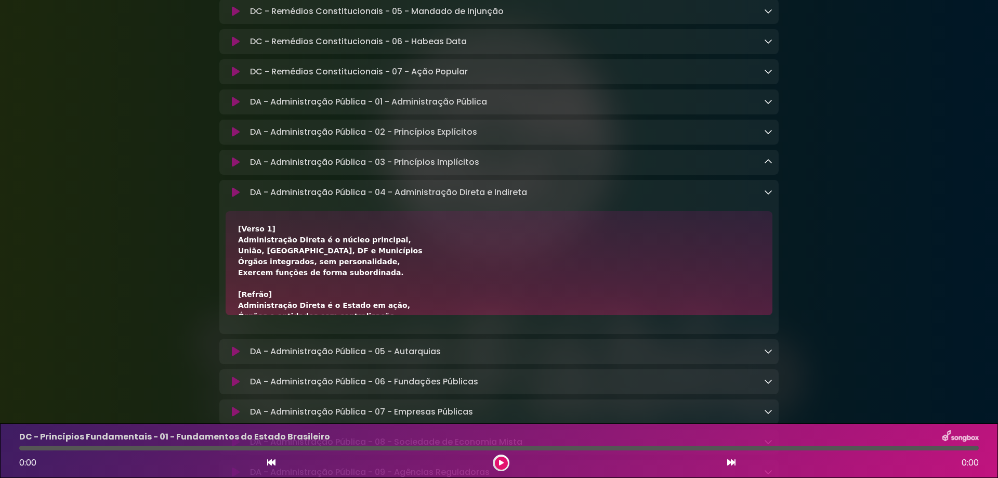
click at [233, 198] on icon at bounding box center [236, 192] width 8 height 10
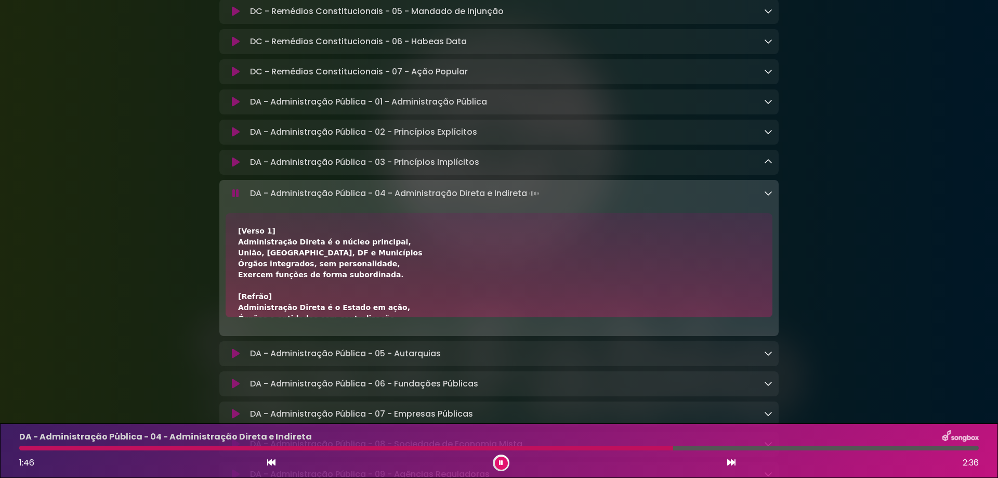
click at [266, 201] on p "DA - Administração Pública - 04 - Administração Direta e Indireta Loading Track…" at bounding box center [396, 193] width 292 height 15
drag, startPoint x: 251, startPoint y: 210, endPoint x: 621, endPoint y: 242, distance: 371.9
click at [621, 242] on div "DA - Administração Pública - 04 - Administração Direta e Indireta Loading Track…" at bounding box center [498, 258] width 559 height 156
copy div "DA - Administração Pública - 04 - Administração Direta e Indireta Loading Track…"
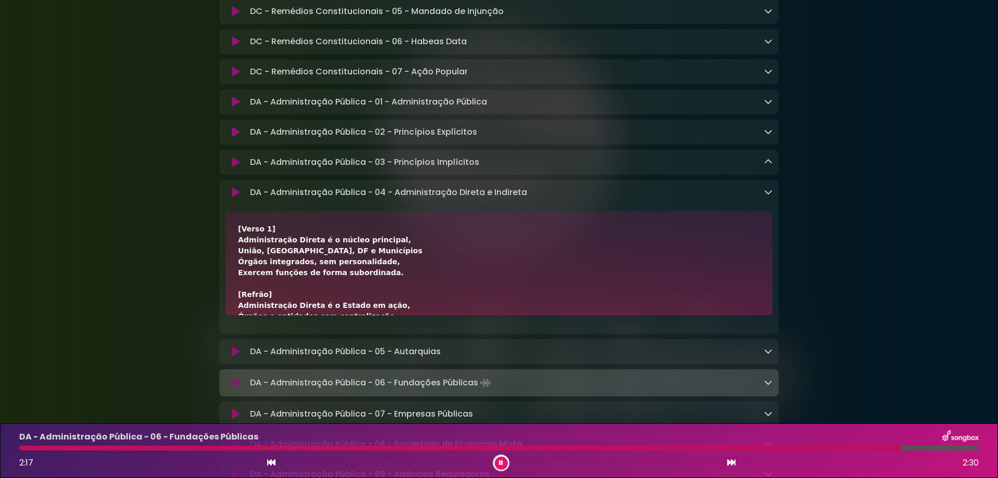
click at [240, 388] on button at bounding box center [236, 382] width 20 height 10
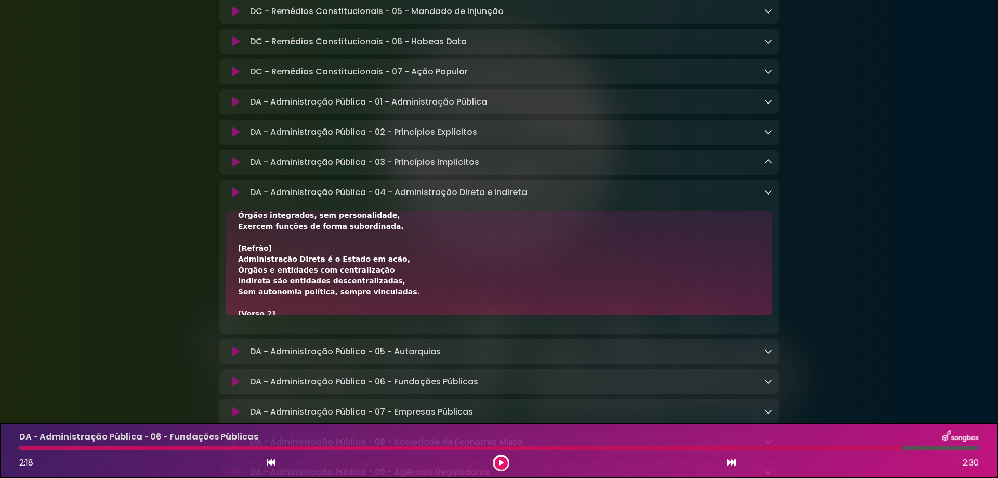
scroll to position [69, 0]
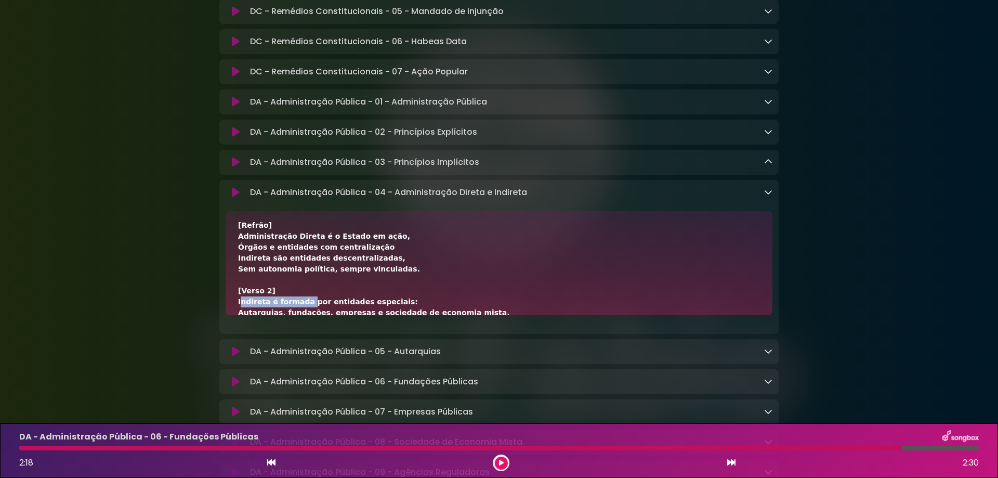
drag, startPoint x: 239, startPoint y: 322, endPoint x: 300, endPoint y: 322, distance: 61.9
click at [300, 322] on div "[Verso 1] Administração Direta é o núcleo principal, União, Estados, [GEOGRAPHI…" at bounding box center [499, 356] width 522 height 404
copy div "Indireta é formada"
drag, startPoint x: 238, startPoint y: 278, endPoint x: 381, endPoint y: 278, distance: 142.9
click at [381, 278] on div "[Verso 1] Administração Direta é o núcleo principal, União, Estados, [GEOGRAPHI…" at bounding box center [499, 356] width 522 height 404
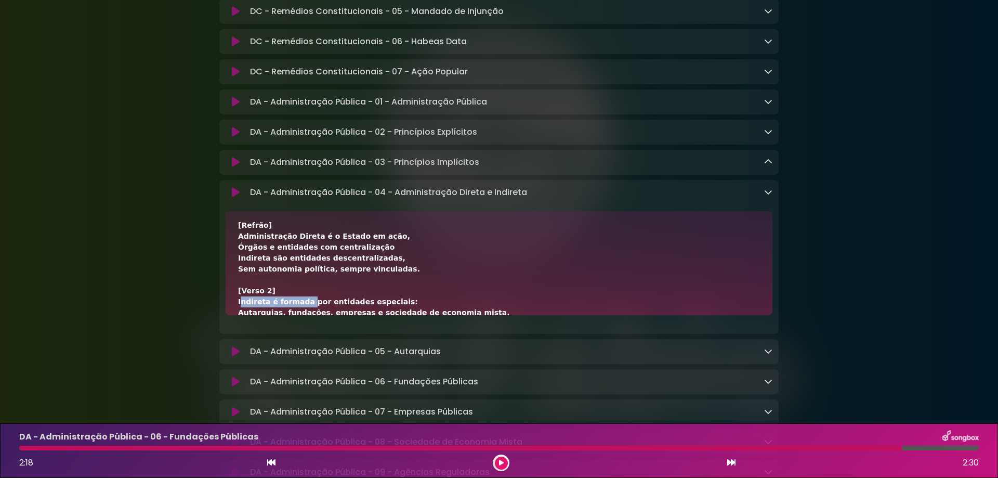
copy div "Indireta são entidades descentralizadas,"
drag, startPoint x: 239, startPoint y: 291, endPoint x: 318, endPoint y: 291, distance: 78.5
click at [318, 291] on div "[Verso 1] Administração Direta é o núcleo principal, União, Estados, [GEOGRAPHI…" at bounding box center [499, 356] width 522 height 404
copy div "Sem autonomia política,"
drag, startPoint x: 321, startPoint y: 291, endPoint x: 394, endPoint y: 295, distance: 73.9
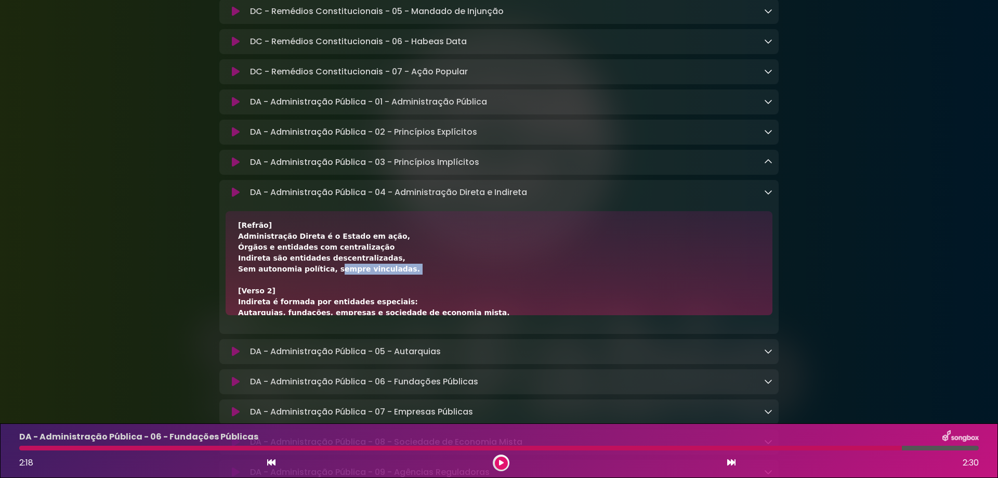
click at [394, 295] on div "[Verso 1] Administração Direta é o núcleo principal, União, Estados, [GEOGRAPHI…" at bounding box center [499, 356] width 522 height 404
copy div "sempre vinculadas."
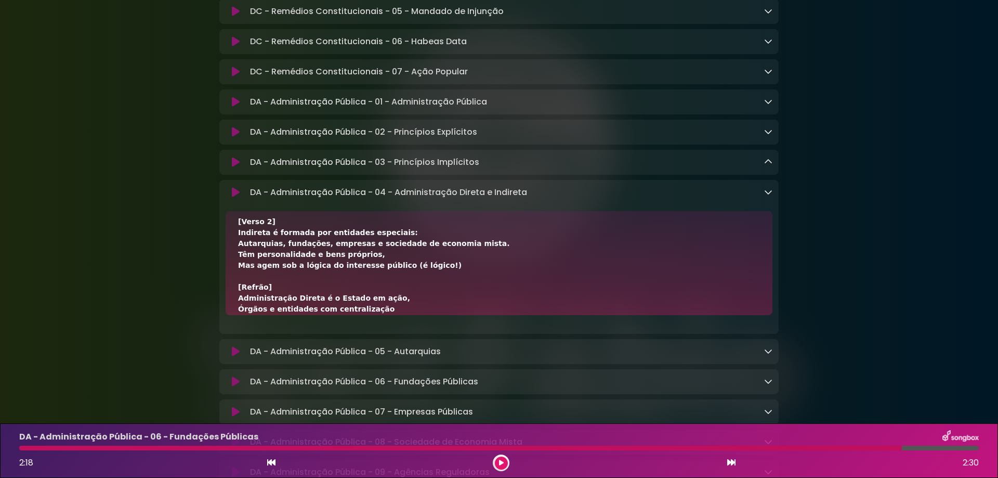
scroll to position [139, 0]
drag, startPoint x: 237, startPoint y: 248, endPoint x: 299, endPoint y: 254, distance: 62.1
click at [299, 254] on div "[Verso 1] Administração Direta é o núcleo principal, União, Estados, [GEOGRAPHI…" at bounding box center [499, 263] width 547 height 104
copy div "Indireta é formada"
drag, startPoint x: 307, startPoint y: 253, endPoint x: 409, endPoint y: 253, distance: 102.4
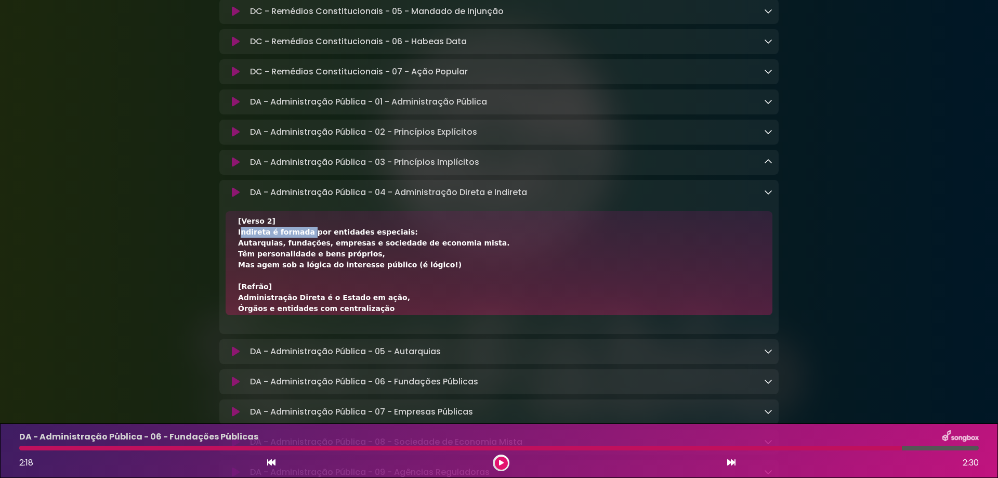
click at [409, 253] on div "[Verso 1] Administração Direta é o núcleo principal, União, Estados, [GEOGRAPHI…" at bounding box center [499, 287] width 522 height 404
copy div "por entidades especiais:"
drag, startPoint x: 239, startPoint y: 262, endPoint x: 345, endPoint y: 261, distance: 106.0
click at [345, 261] on div "[Verso 1] Administração Direta é o núcleo principal, União, Estados, [GEOGRAPHI…" at bounding box center [499, 287] width 522 height 404
copy div "Autarquias, fundações, empresas"
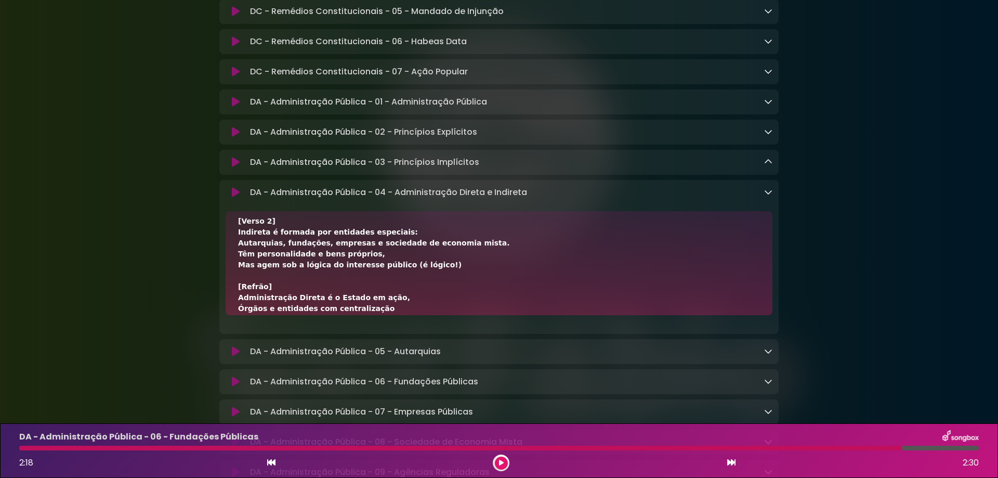
click at [462, 265] on div "[Verso 1] Administração Direta é o núcleo principal, União, Estados, [GEOGRAPHI…" at bounding box center [499, 287] width 522 height 404
drag, startPoint x: 468, startPoint y: 262, endPoint x: 349, endPoint y: 267, distance: 119.1
click at [349, 267] on div "[Verso 1] Administração Direta é o núcleo principal, União, Estados, [GEOGRAPHI…" at bounding box center [499, 287] width 522 height 404
copy div "e sociedade de economia mista."
drag, startPoint x: 236, startPoint y: 272, endPoint x: 358, endPoint y: 279, distance: 122.4
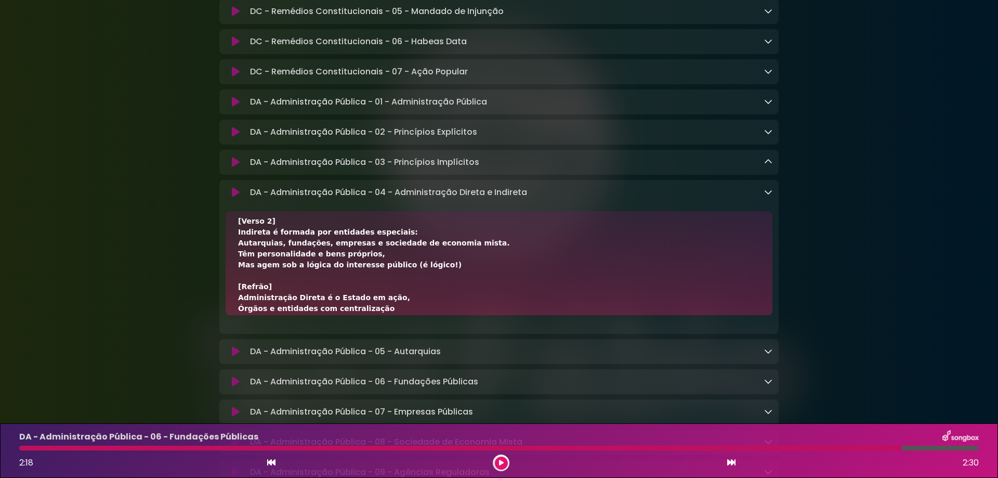
click at [358, 279] on div "[Verso 1] Administração Direta é o núcleo principal, União, Estados, [GEOGRAPHI…" at bounding box center [499, 263] width 547 height 104
copy div "Têm personalidade e bens próprios,"
drag, startPoint x: 236, startPoint y: 284, endPoint x: 312, endPoint y: 284, distance: 76.4
click at [312, 284] on div "[Verso 1] Administração Direta é o núcleo principal, União, Estados, [GEOGRAPHI…" at bounding box center [499, 263] width 547 height 104
drag, startPoint x: 315, startPoint y: 284, endPoint x: 381, endPoint y: 290, distance: 65.7
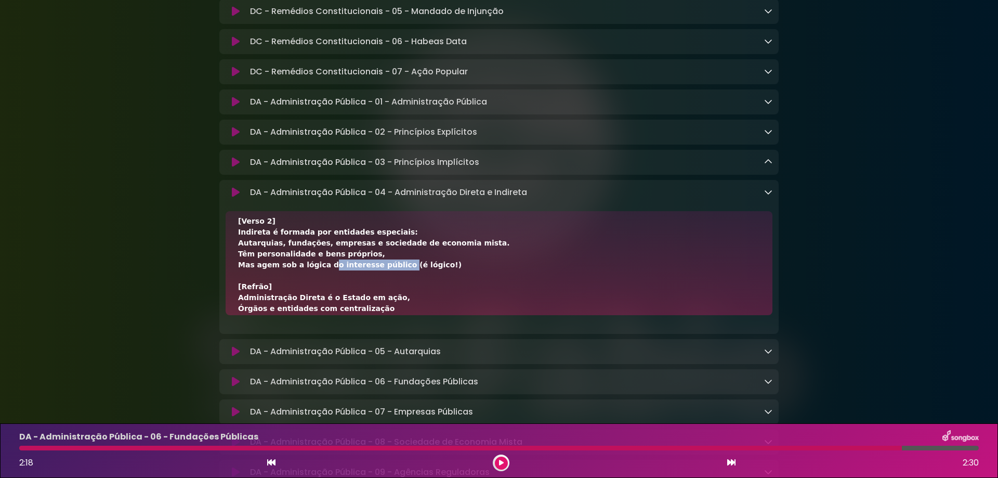
click at [381, 290] on div "[Verso 1] Administração Direta é o núcleo principal, União, Estados, [GEOGRAPHI…" at bounding box center [499, 287] width 522 height 404
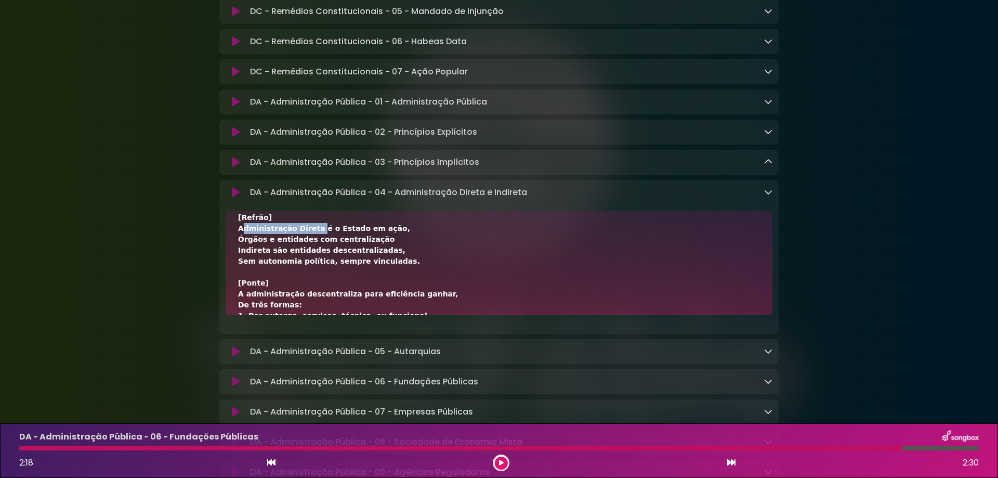
drag, startPoint x: 240, startPoint y: 249, endPoint x: 308, endPoint y: 248, distance: 68.1
click at [308, 248] on div "[Verso 1] Administração Direta é o núcleo principal, União, Estados, [GEOGRAPHI…" at bounding box center [499, 263] width 547 height 104
drag, startPoint x: 309, startPoint y: 248, endPoint x: 479, endPoint y: 252, distance: 170.0
click at [480, 252] on div "[Verso 1] Administração Direta é o núcleo principal, União, Estados, [GEOGRAPHI…" at bounding box center [499, 218] width 522 height 404
drag, startPoint x: 238, startPoint y: 261, endPoint x: 371, endPoint y: 261, distance: 133.1
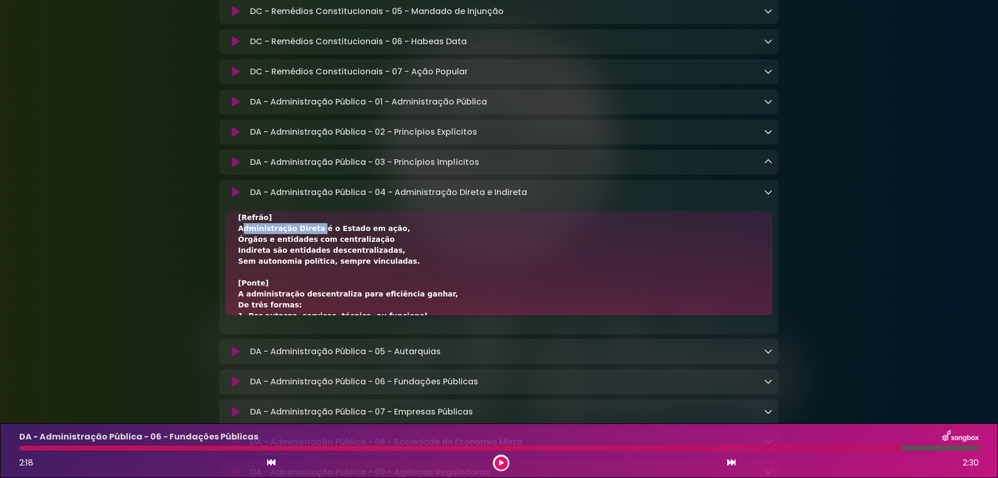
click at [371, 261] on div "[Verso 1] Administração Direta é o núcleo principal, União, Estados, [GEOGRAPHI…" at bounding box center [499, 263] width 547 height 104
drag, startPoint x: 235, startPoint y: 270, endPoint x: 382, endPoint y: 273, distance: 147.1
click at [382, 273] on div "[Verso 1] Administração Direta é o núcleo principal, União, Estados, [GEOGRAPHI…" at bounding box center [499, 263] width 547 height 104
drag, startPoint x: 234, startPoint y: 280, endPoint x: 317, endPoint y: 282, distance: 82.7
click at [317, 282] on div "[Verso 1] Administração Direta é o núcleo principal, União, Estados, [GEOGRAPHI…" at bounding box center [499, 263] width 547 height 104
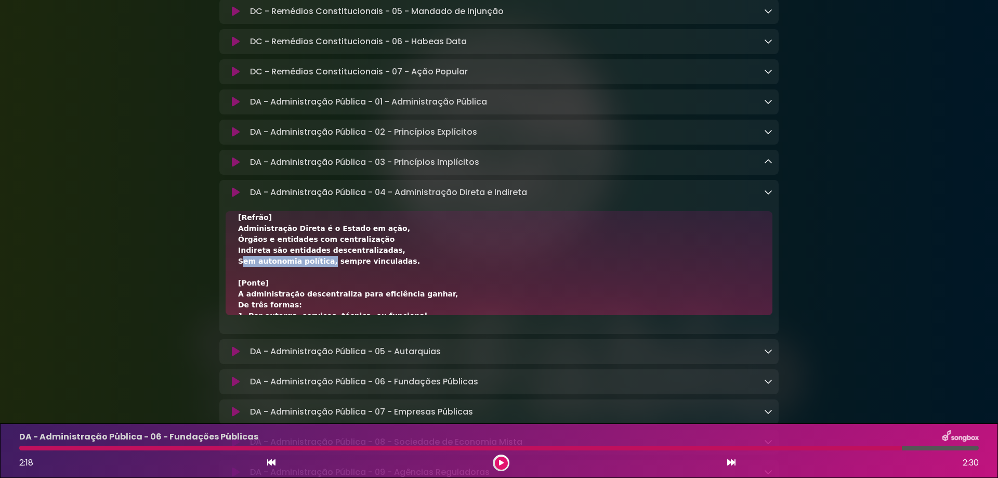
drag, startPoint x: 392, startPoint y: 280, endPoint x: 319, endPoint y: 279, distance: 73.3
click at [319, 279] on div "[Verso 1] Administração Direta é o núcleo principal, União, Estados, [GEOGRAPHI…" at bounding box center [499, 218] width 522 height 404
